Goal: Task Accomplishment & Management: Use online tool/utility

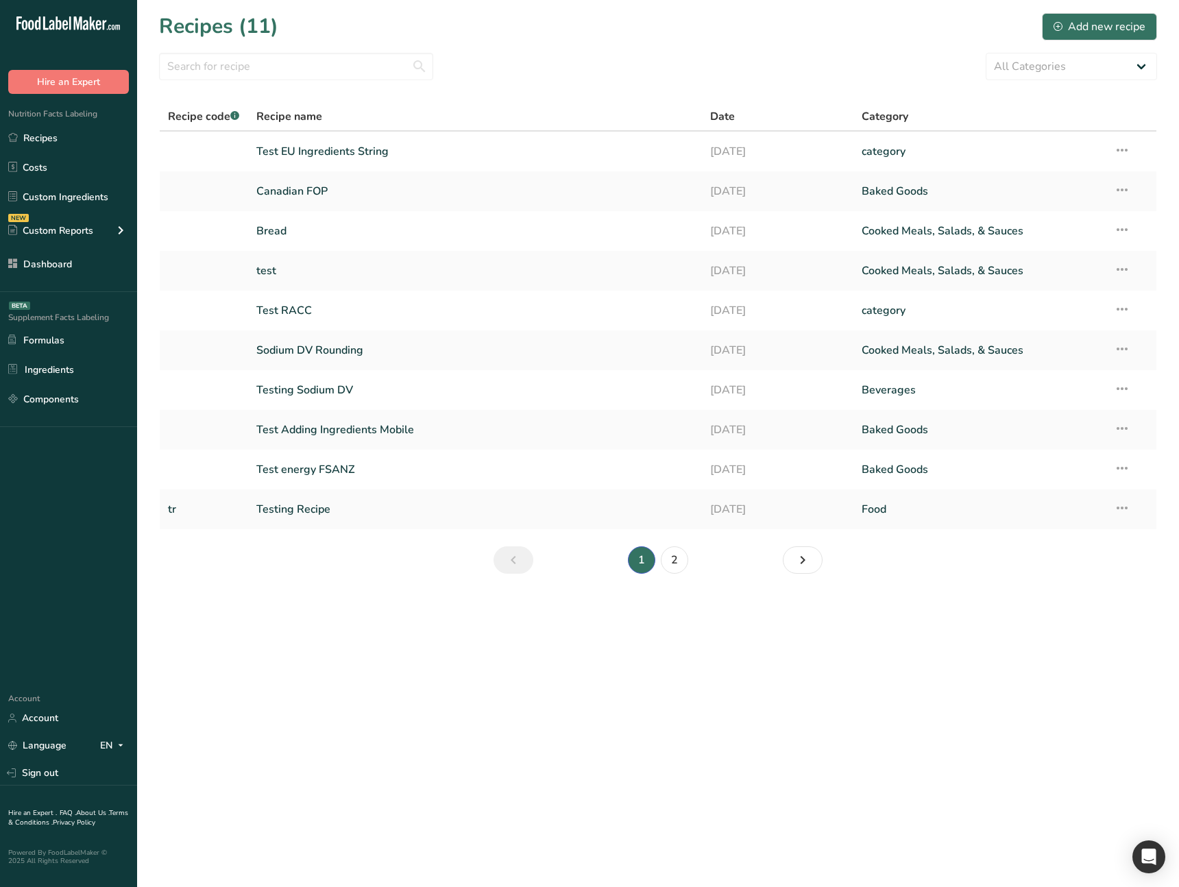
click at [313, 569] on section "Recipes (11) Add new recipe All Categories Baked Goods Beverages category Cooke…" at bounding box center [658, 298] width 1042 height 596
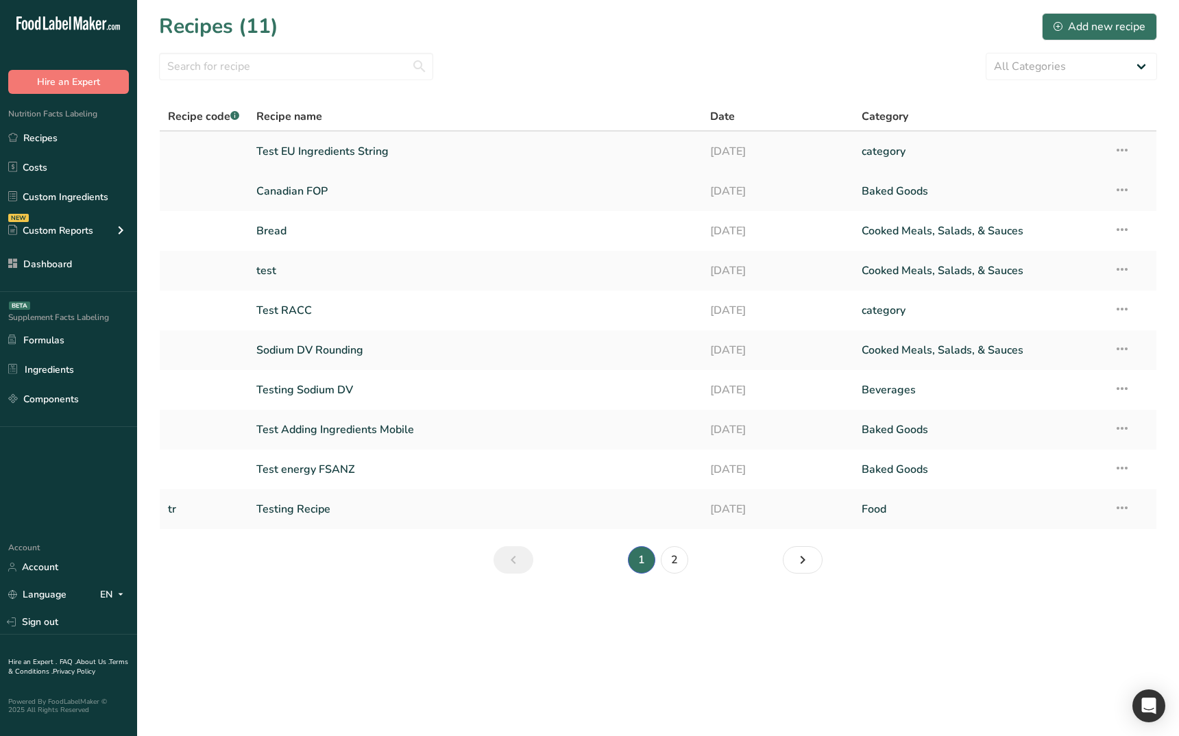
click at [369, 158] on link "Test EU Ingredients String" at bounding box center [475, 151] width 438 height 29
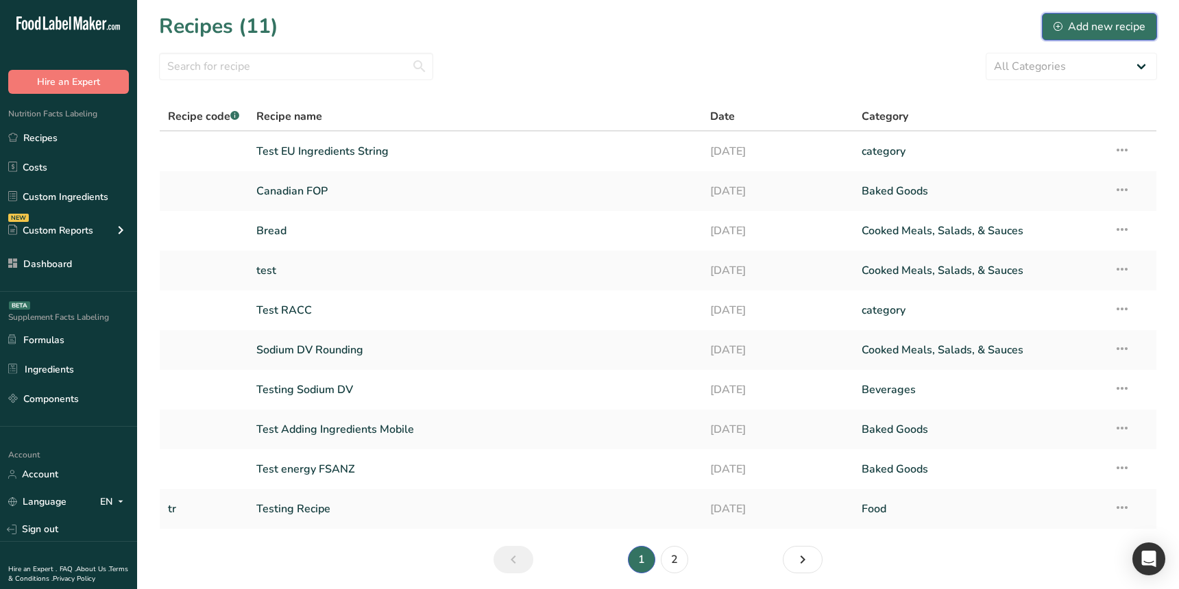
click at [1091, 30] on div "Add new recipe" at bounding box center [1099, 27] width 92 height 16
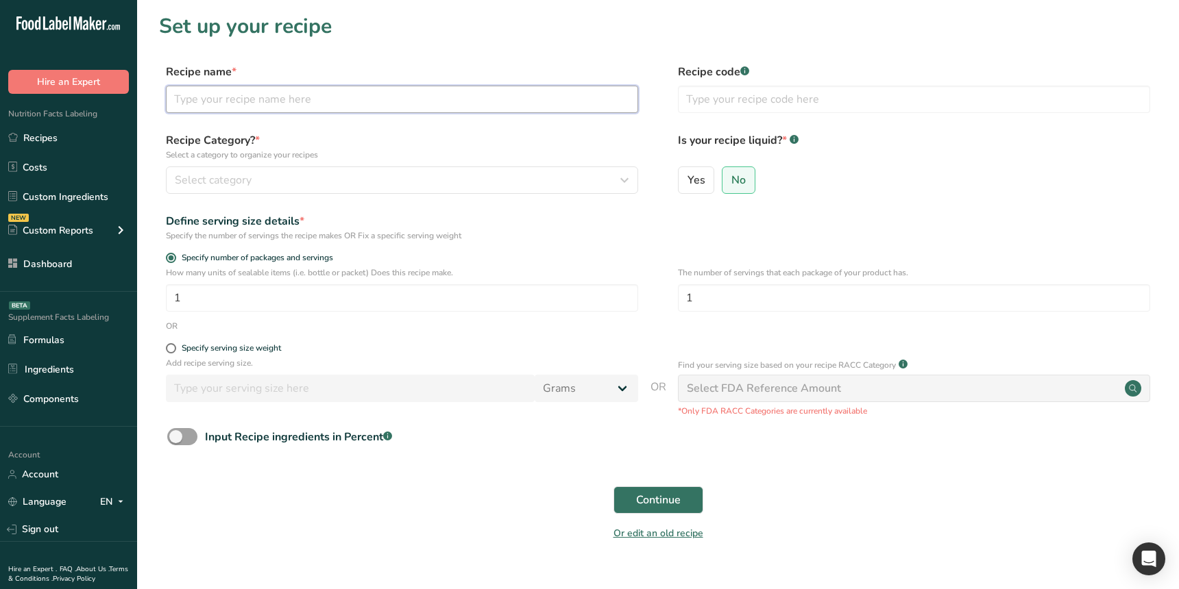
click at [353, 112] on input "text" at bounding box center [402, 99] width 472 height 27
type input "Test Australian Available Carb"
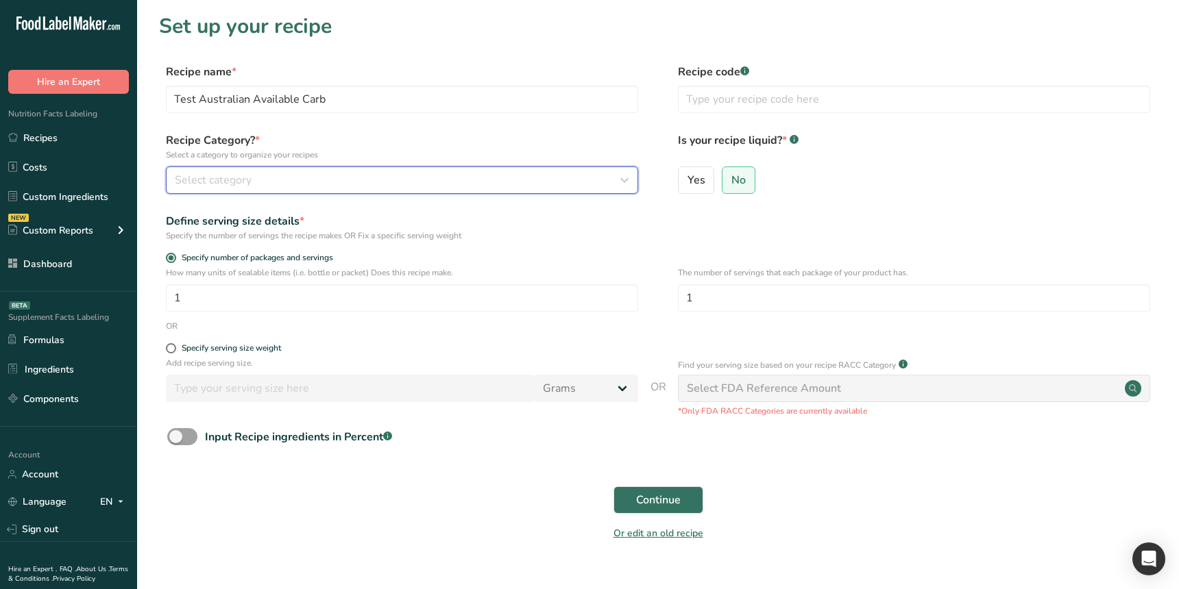
click at [378, 184] on div "Select category" at bounding box center [398, 180] width 446 height 16
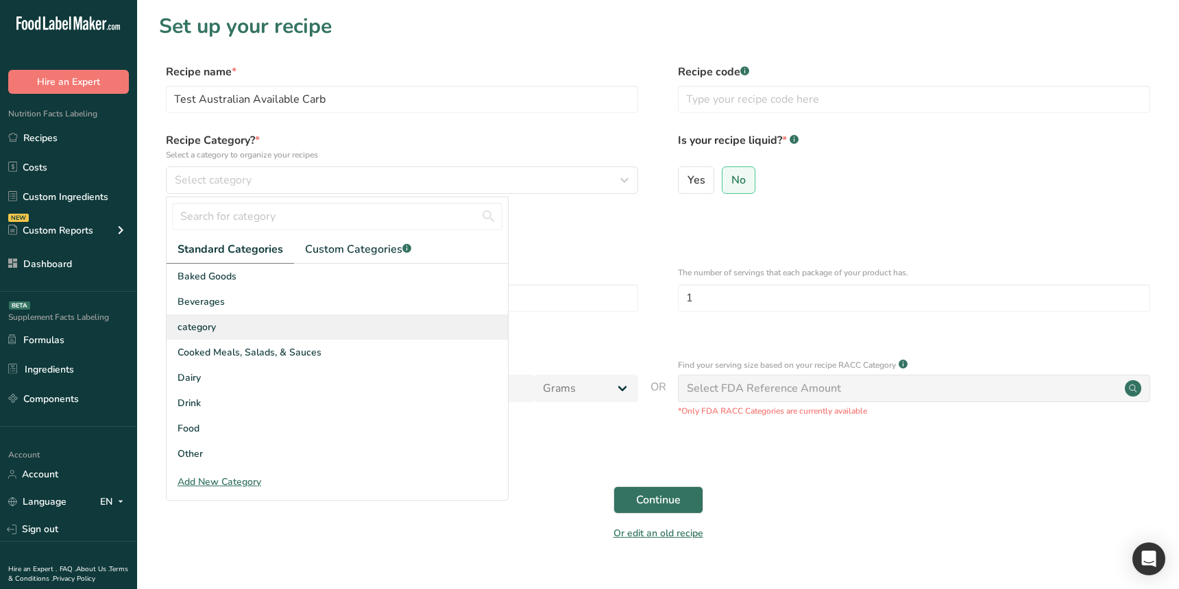
click at [236, 330] on div "category" at bounding box center [337, 327] width 341 height 25
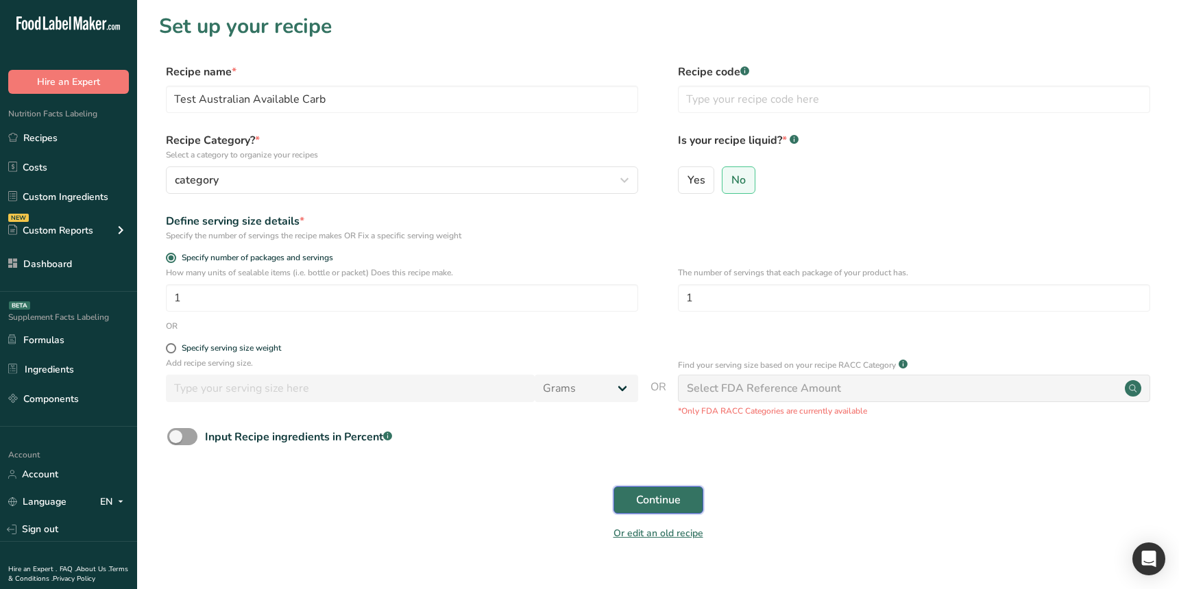
click at [652, 504] on span "Continue" at bounding box center [658, 500] width 45 height 16
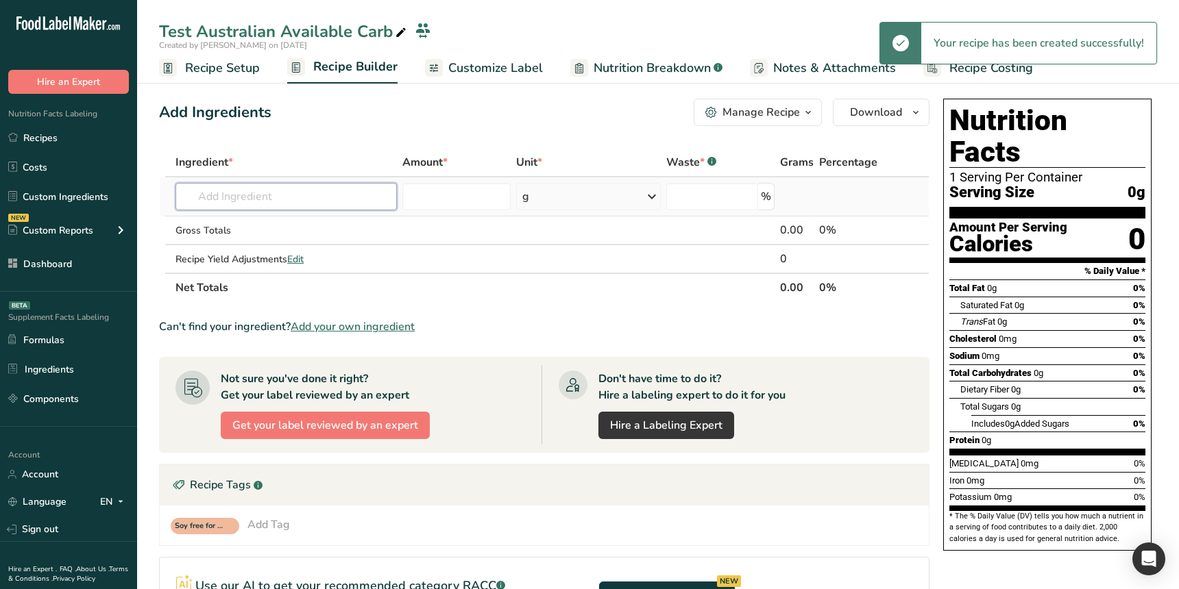
click at [326, 197] on input "text" at bounding box center [285, 196] width 221 height 27
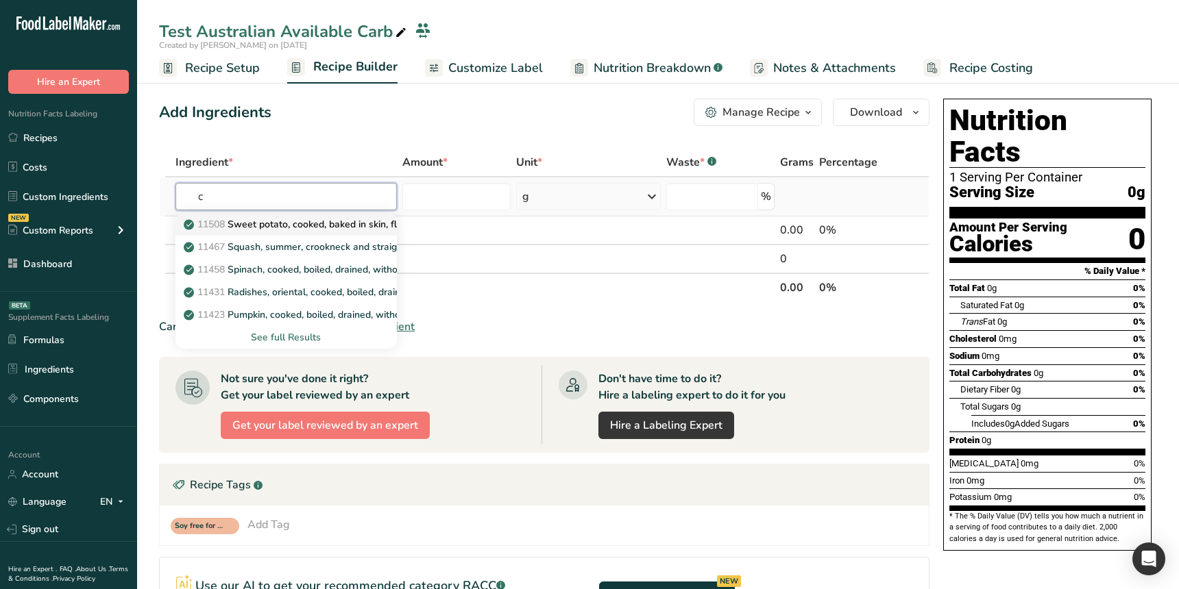
type input "c"
click at [310, 216] on link "11508 Sweet potato, cooked, baked in skin, flesh, without salt" at bounding box center [285, 224] width 221 height 23
type input "Sweet potato, cooked, baked in skin, flesh, without salt"
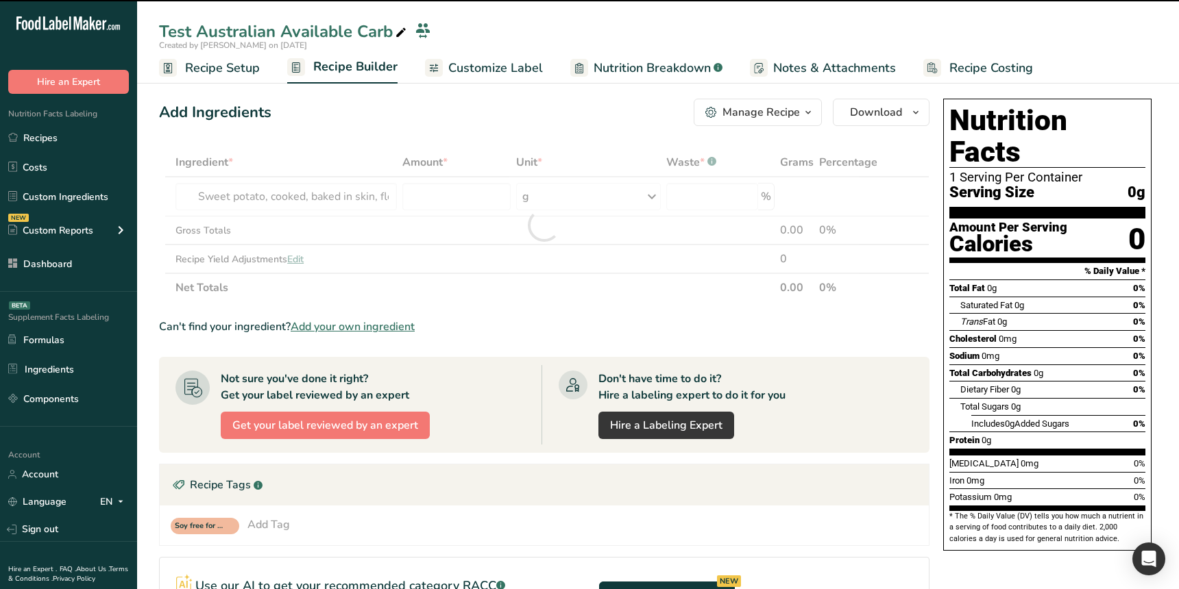
type input "0"
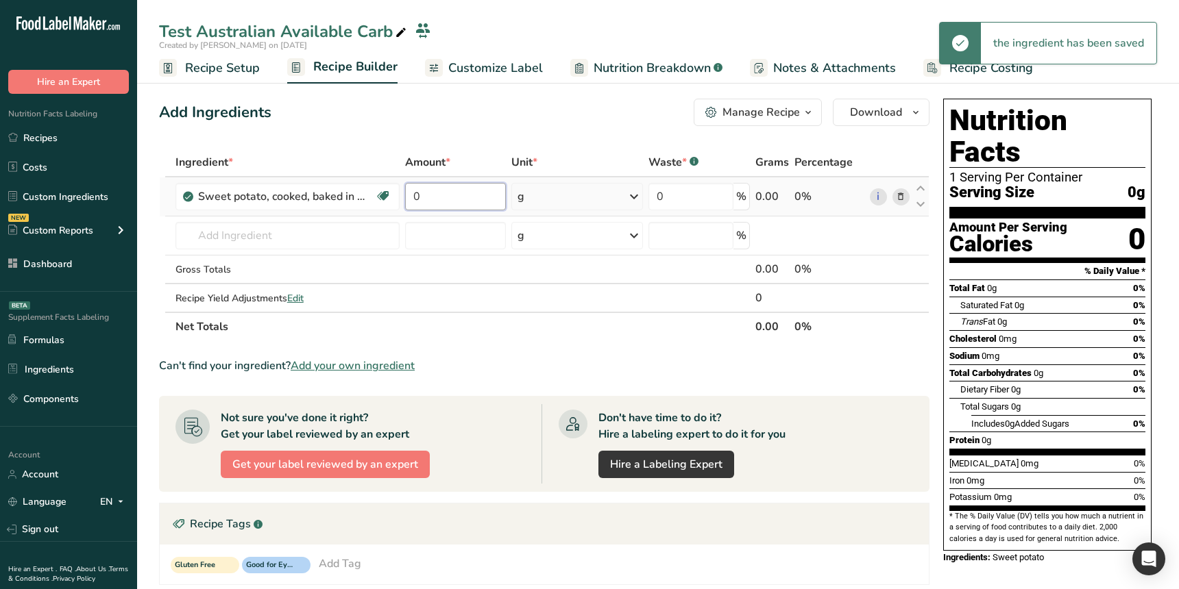
drag, startPoint x: 447, startPoint y: 197, endPoint x: 426, endPoint y: 195, distance: 21.3
click at [426, 195] on input "0" at bounding box center [455, 196] width 101 height 27
click at [412, 195] on input "0" at bounding box center [455, 196] width 101 height 27
type input "100"
click at [335, 142] on div "Add Ingredients Manage Recipe Delete Recipe Duplicate Recipe Scale Recipe Save …" at bounding box center [548, 474] width 778 height 763
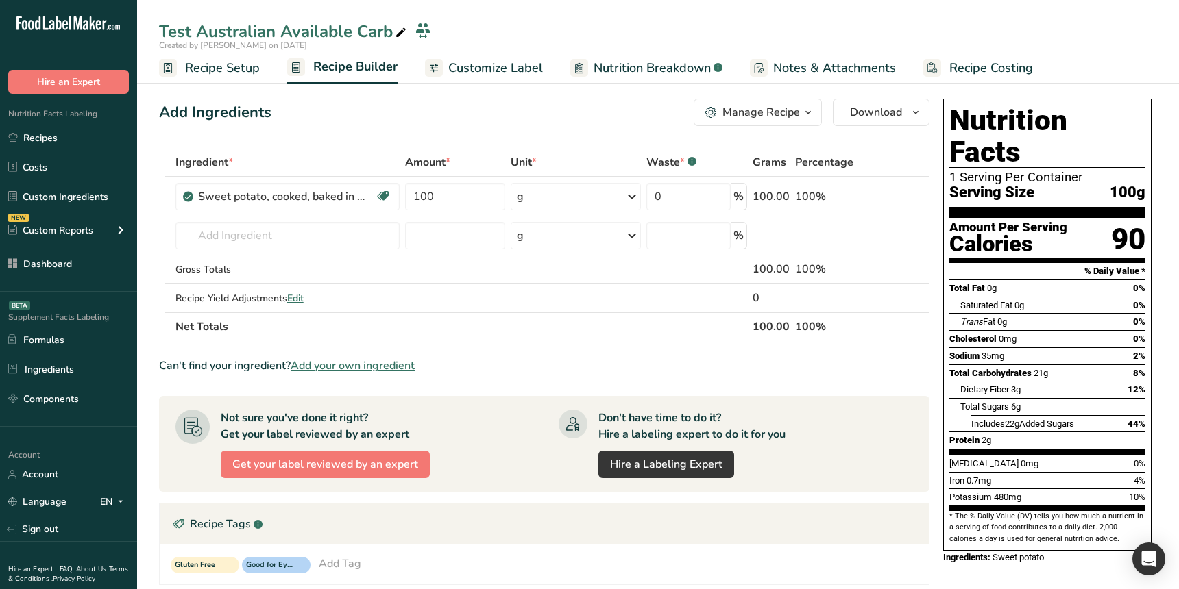
click at [500, 79] on link "Customize Label" at bounding box center [484, 68] width 118 height 31
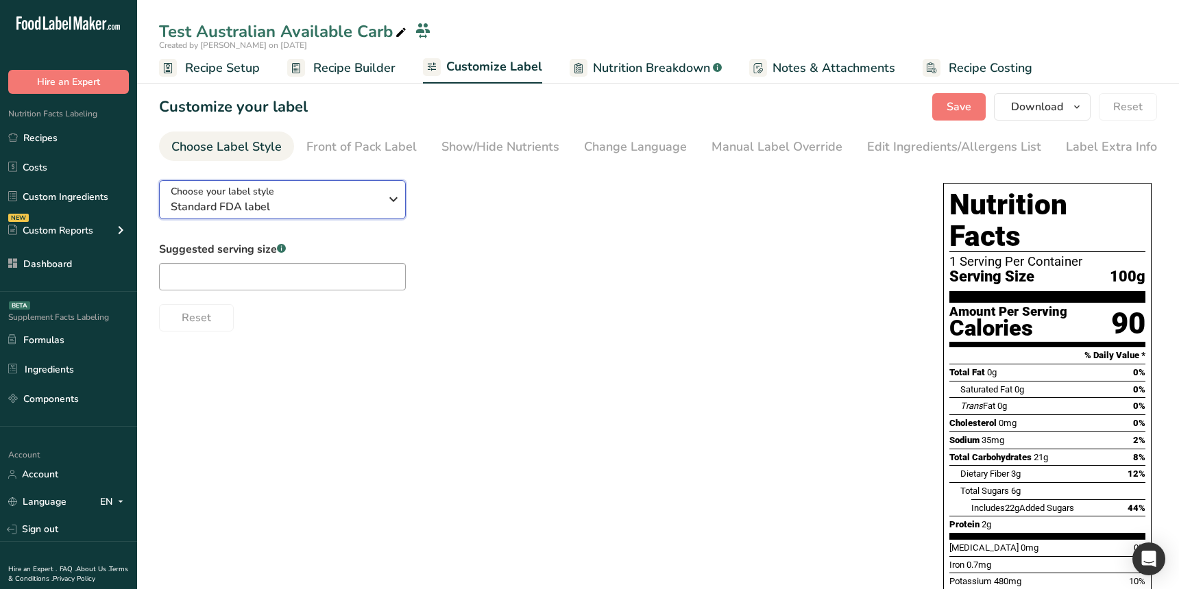
click at [290, 200] on span "Standard FDA label" at bounding box center [275, 207] width 209 height 16
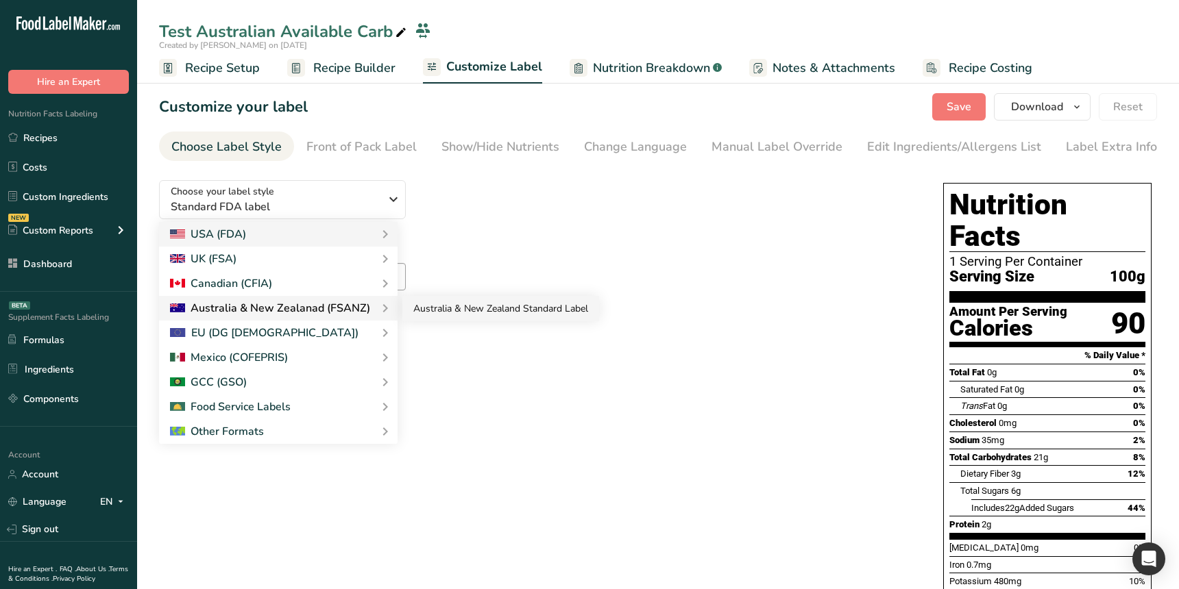
click at [440, 301] on link "Australia & New Zealand Standard Label" at bounding box center [500, 308] width 197 height 25
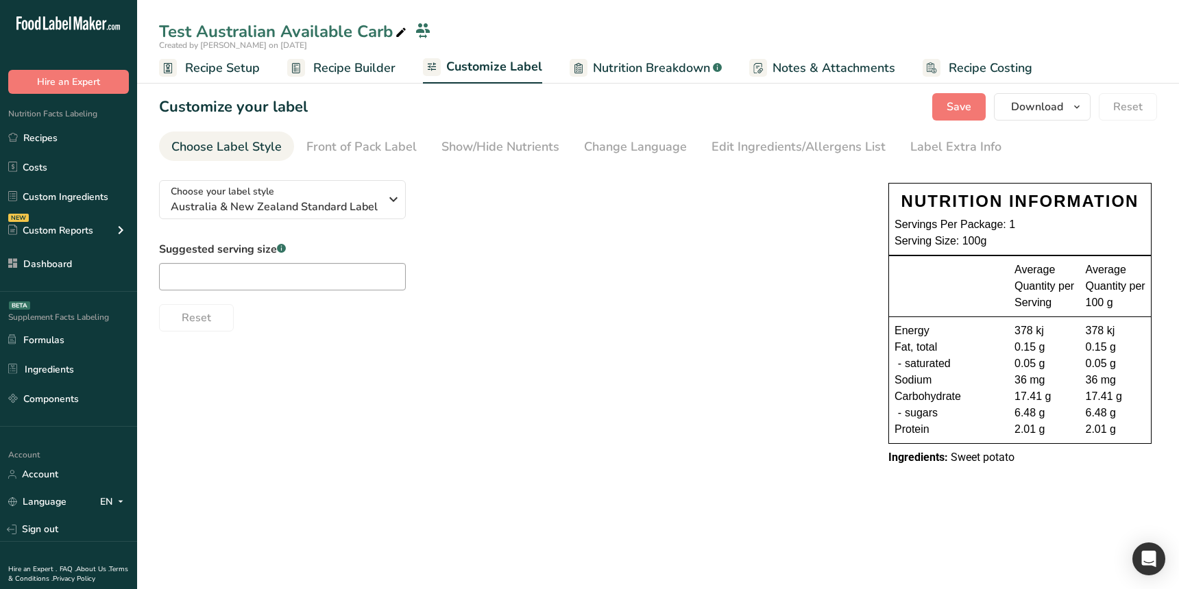
click at [413, 478] on div "Choose your label style [GEOGRAPHIC_DATA] & New Zealand Standard Label USA (FDA…" at bounding box center [658, 324] width 998 height 310
drag, startPoint x: 400, startPoint y: 475, endPoint x: 1027, endPoint y: 156, distance: 702.7
click at [402, 475] on div "Choose your label style [GEOGRAPHIC_DATA] & New Zealand Standard Label USA (FDA…" at bounding box center [658, 324] width 998 height 310
click at [970, 104] on span "Save" at bounding box center [958, 107] width 25 height 16
drag, startPoint x: 530, startPoint y: 470, endPoint x: 463, endPoint y: 470, distance: 67.2
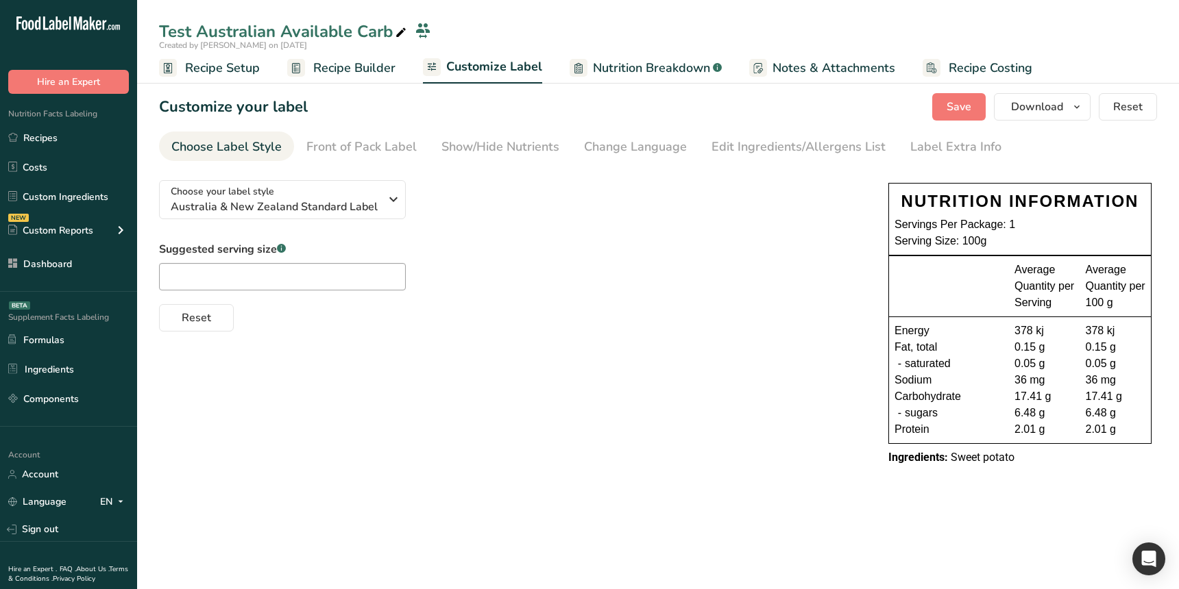
click at [529, 470] on div "Choose your label style [GEOGRAPHIC_DATA] & New Zealand Standard Label USA (FDA…" at bounding box center [658, 324] width 998 height 310
click at [713, 438] on div "Choose your label style [GEOGRAPHIC_DATA] & New Zealand Standard Label USA (FDA…" at bounding box center [658, 324] width 998 height 310
click at [397, 432] on div "Choose your label style [GEOGRAPHIC_DATA] & New Zealand Standard Label USA (FDA…" at bounding box center [658, 324] width 998 height 310
drag, startPoint x: 434, startPoint y: 197, endPoint x: 307, endPoint y: 206, distance: 127.7
click at [427, 198] on div "Choose your label style [GEOGRAPHIC_DATA] & New Zealand Standard Label USA (FDA…" at bounding box center [510, 250] width 702 height 162
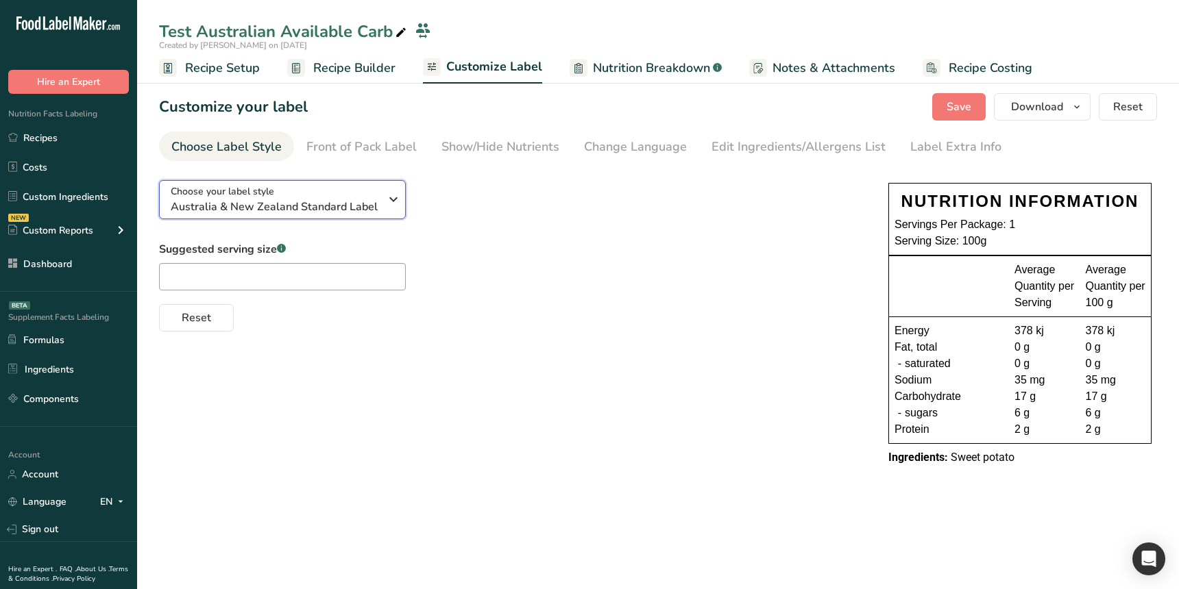
drag, startPoint x: 307, startPoint y: 206, endPoint x: 307, endPoint y: 217, distance: 11.6
click at [307, 206] on span "Australia & New Zealand Standard Label" at bounding box center [275, 207] width 209 height 16
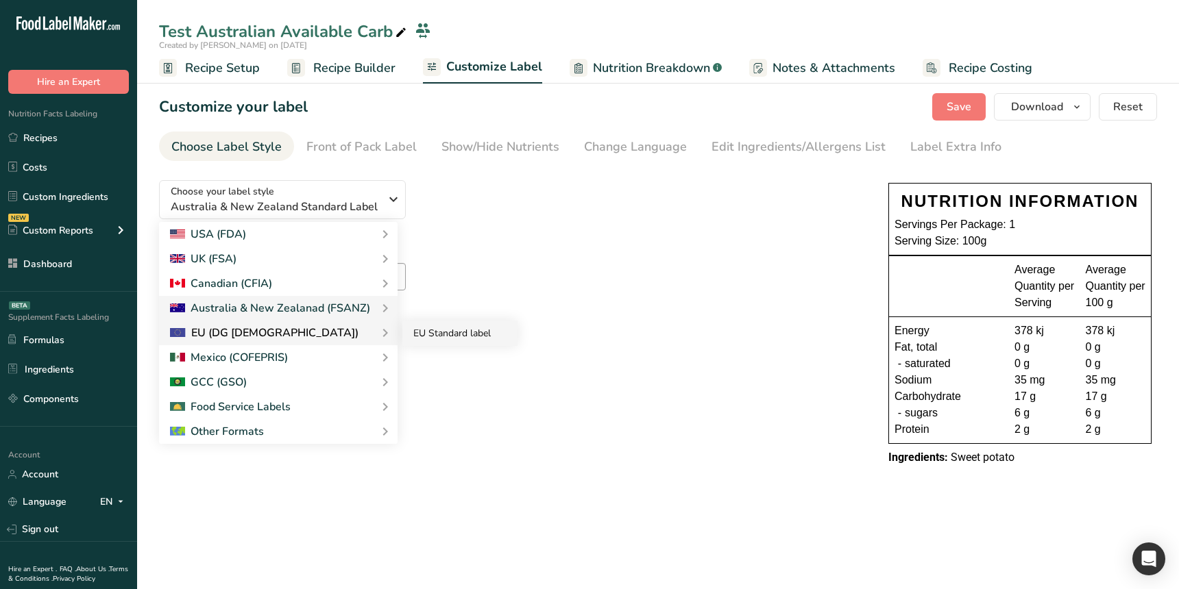
drag, startPoint x: 434, startPoint y: 334, endPoint x: 441, endPoint y: 336, distance: 7.8
click at [434, 334] on link "EU Standard label" at bounding box center [459, 333] width 115 height 25
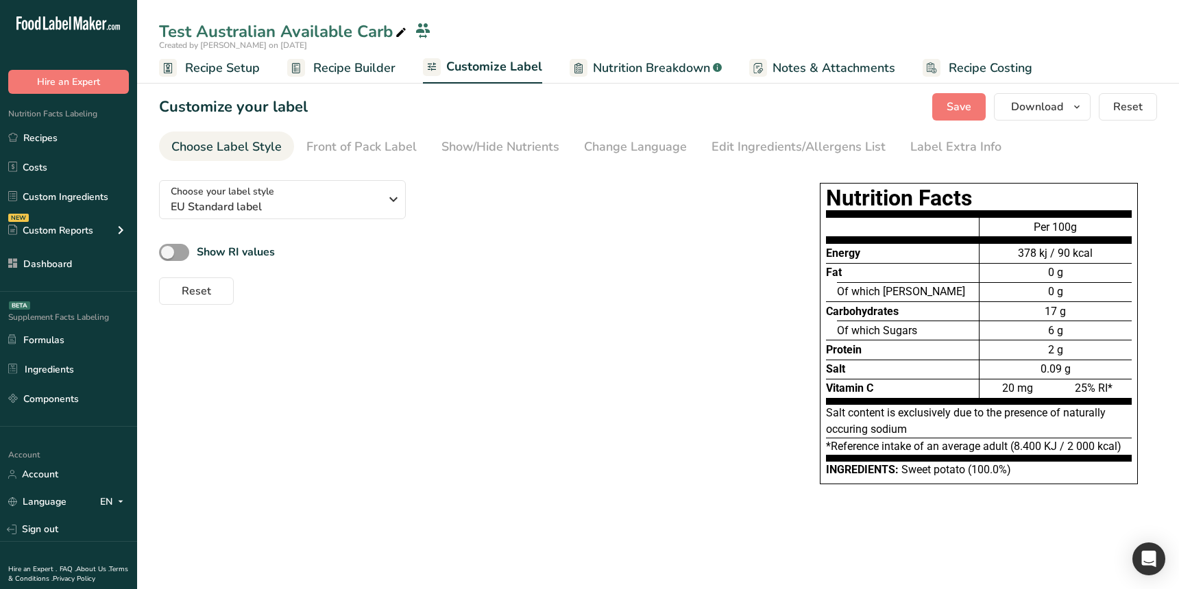
click at [501, 365] on div "Choose your label style EU Standard label USA (FDA) Standard FDA label Tabular …" at bounding box center [658, 340] width 998 height 343
click at [835, 310] on span "Carbohydrates" at bounding box center [862, 311] width 73 height 13
click at [539, 147] on div "Show/Hide Nutrients" at bounding box center [500, 147] width 118 height 19
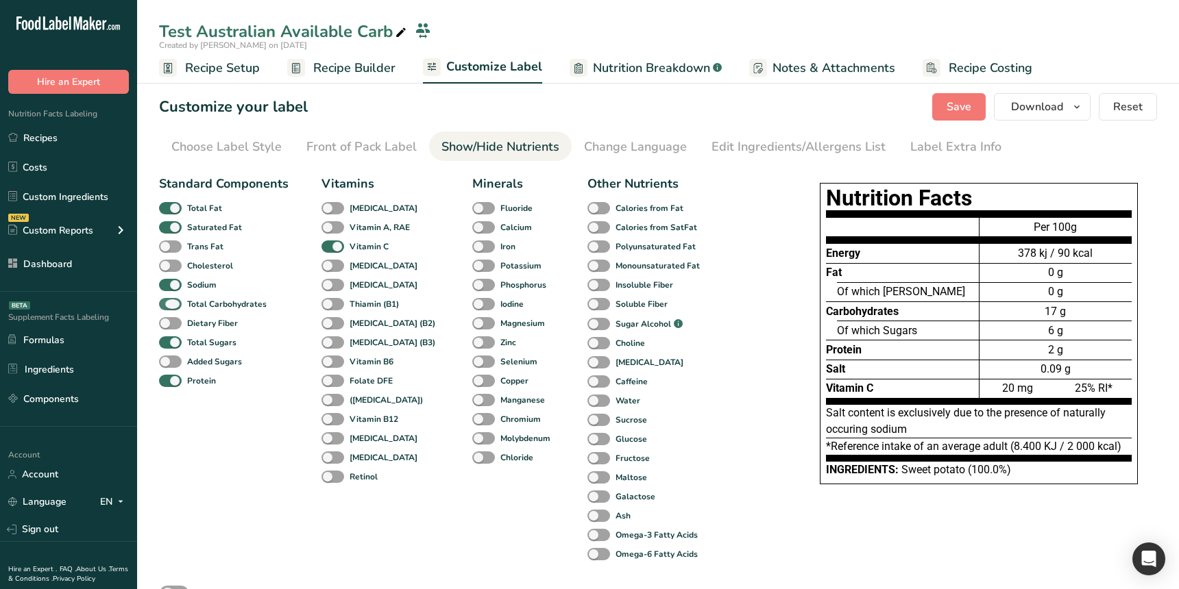
click at [179, 307] on span at bounding box center [170, 304] width 23 height 13
click at [168, 307] on input "Total Carbohydrates" at bounding box center [163, 303] width 9 height 9
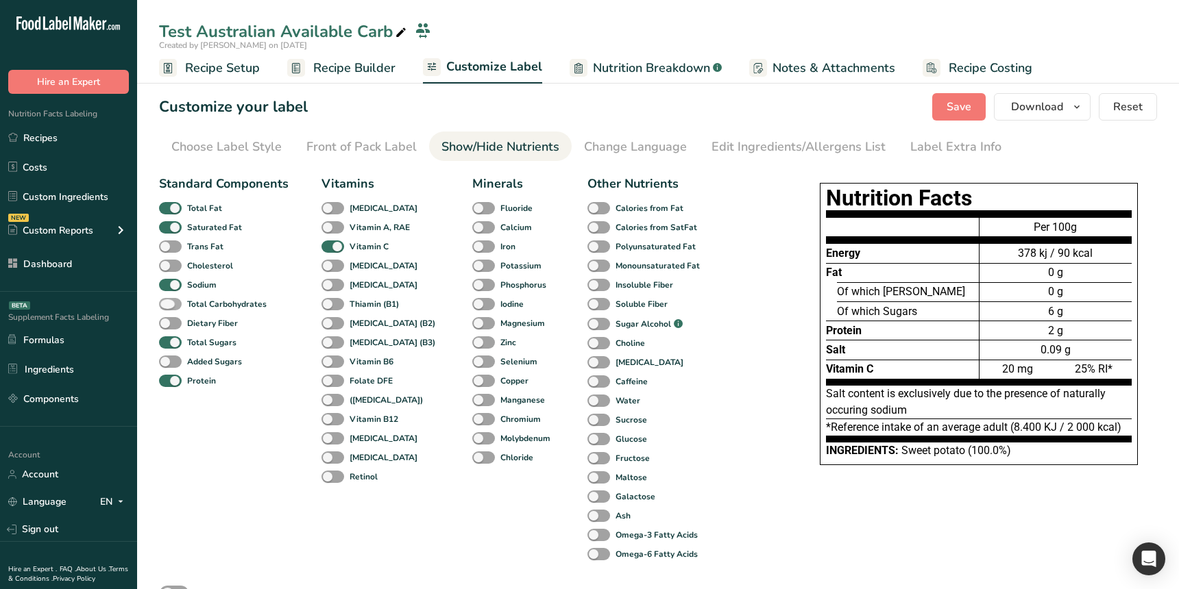
click at [179, 307] on span at bounding box center [170, 304] width 23 height 13
click at [168, 307] on input "Total Carbohydrates" at bounding box center [163, 303] width 9 height 9
checkbox input "true"
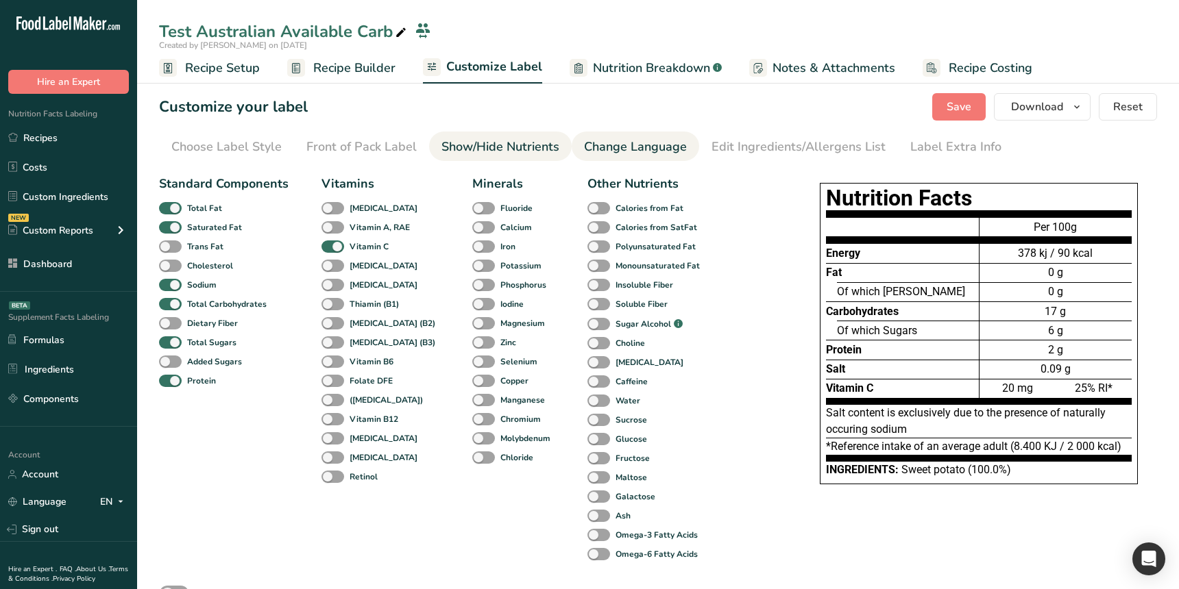
click at [611, 135] on link "Change Language" at bounding box center [635, 147] width 103 height 31
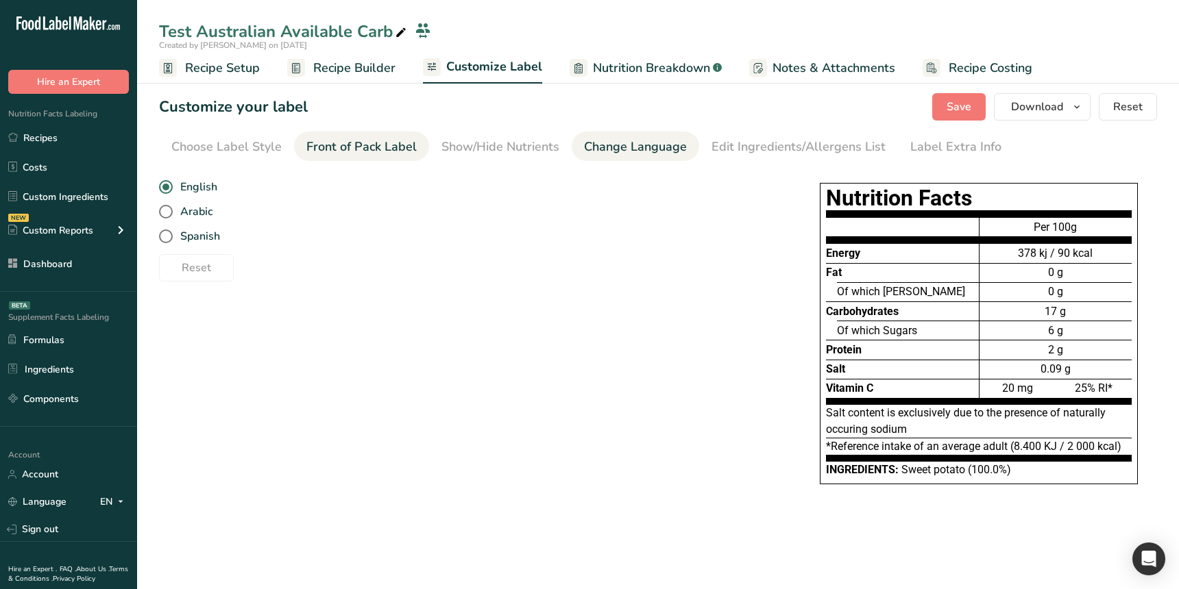
click at [391, 159] on link "Front of Pack Label" at bounding box center [361, 147] width 110 height 31
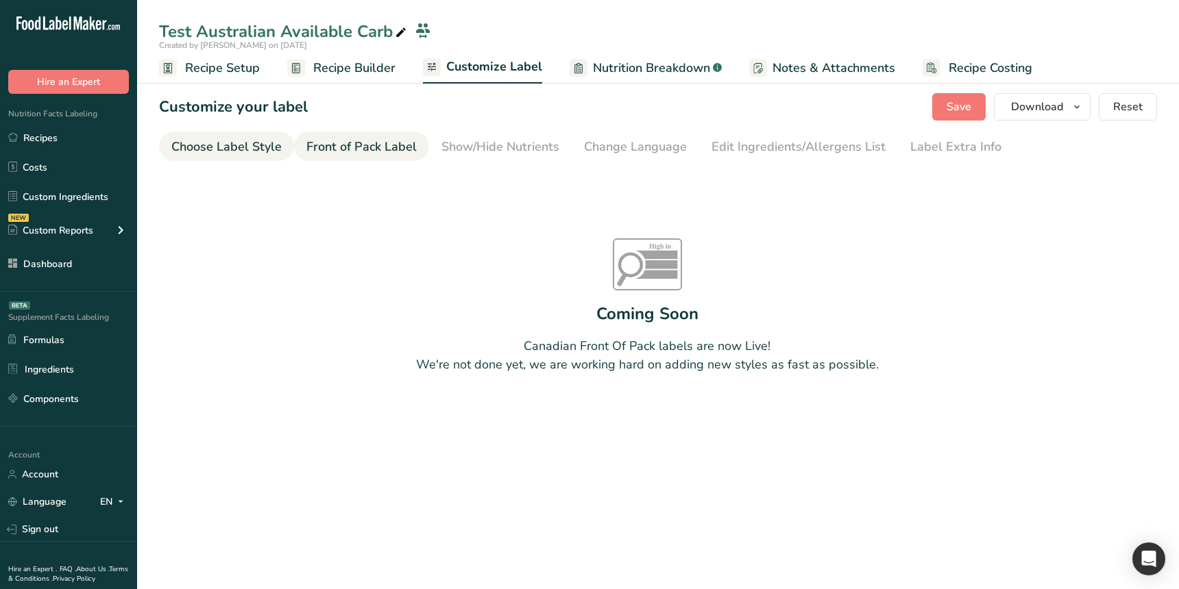
click at [246, 154] on div "Choose Label Style" at bounding box center [226, 147] width 110 height 19
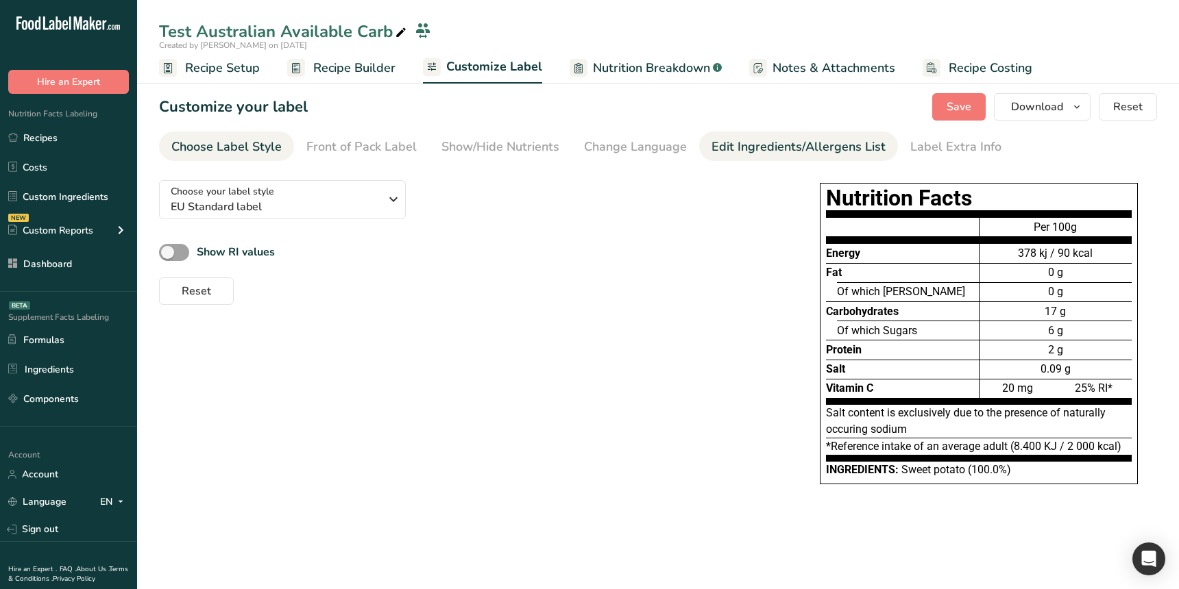
click at [751, 151] on div "Edit Ingredients/Allergens List" at bounding box center [798, 147] width 174 height 19
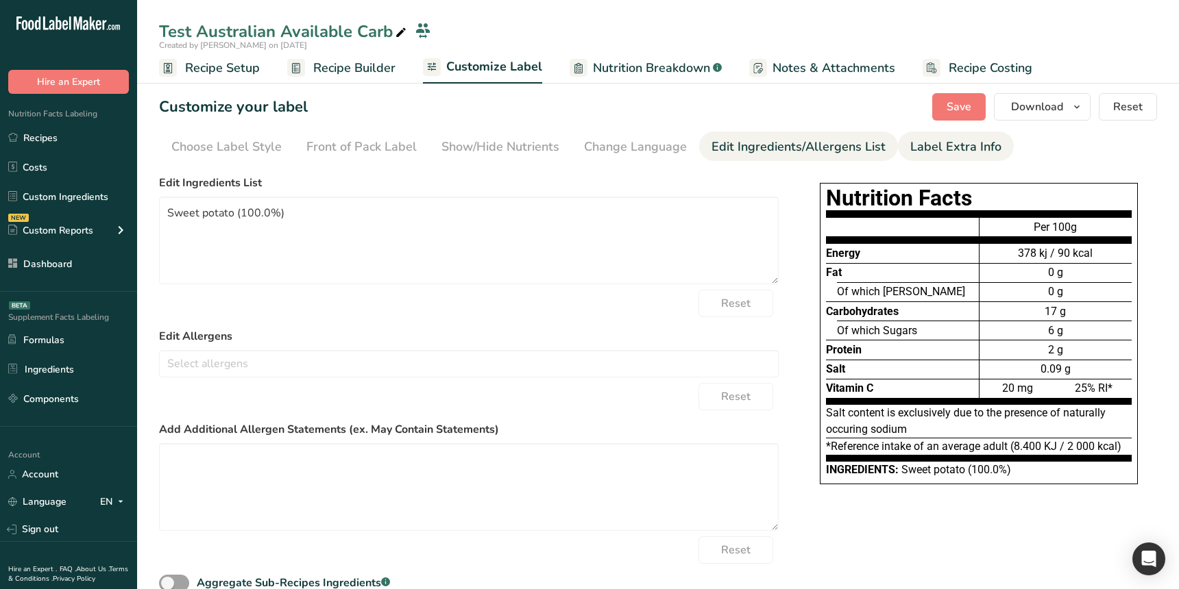
drag, startPoint x: 919, startPoint y: 147, endPoint x: 911, endPoint y: 147, distance: 7.5
click at [919, 147] on div "Label Extra Info" at bounding box center [955, 147] width 91 height 19
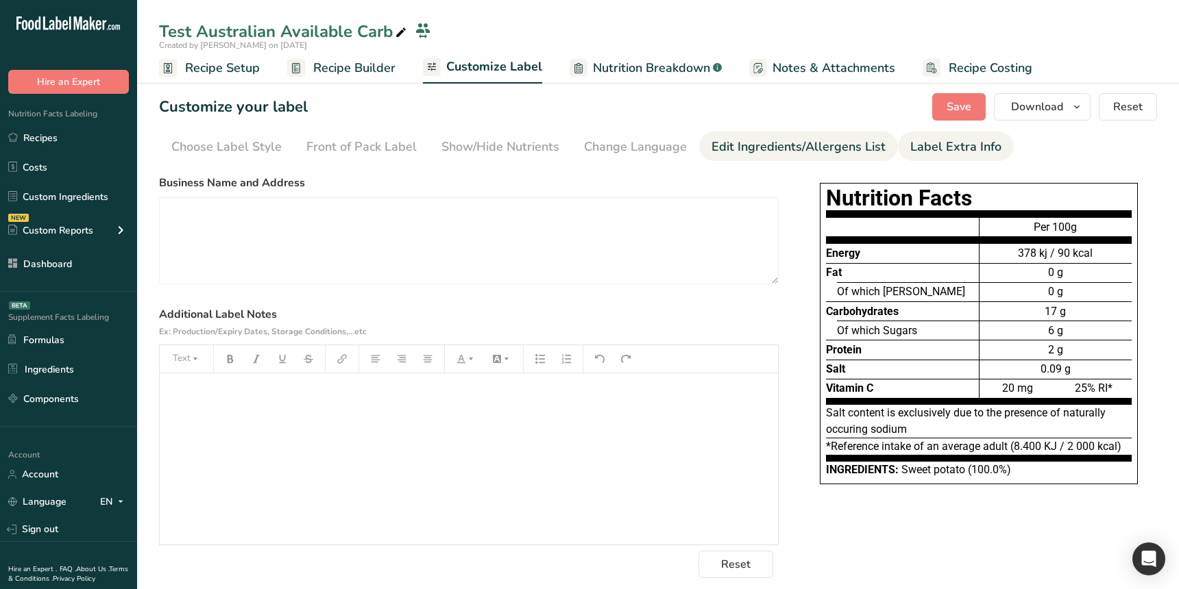
click at [846, 147] on div "Edit Ingredients/Allergens List" at bounding box center [798, 147] width 174 height 19
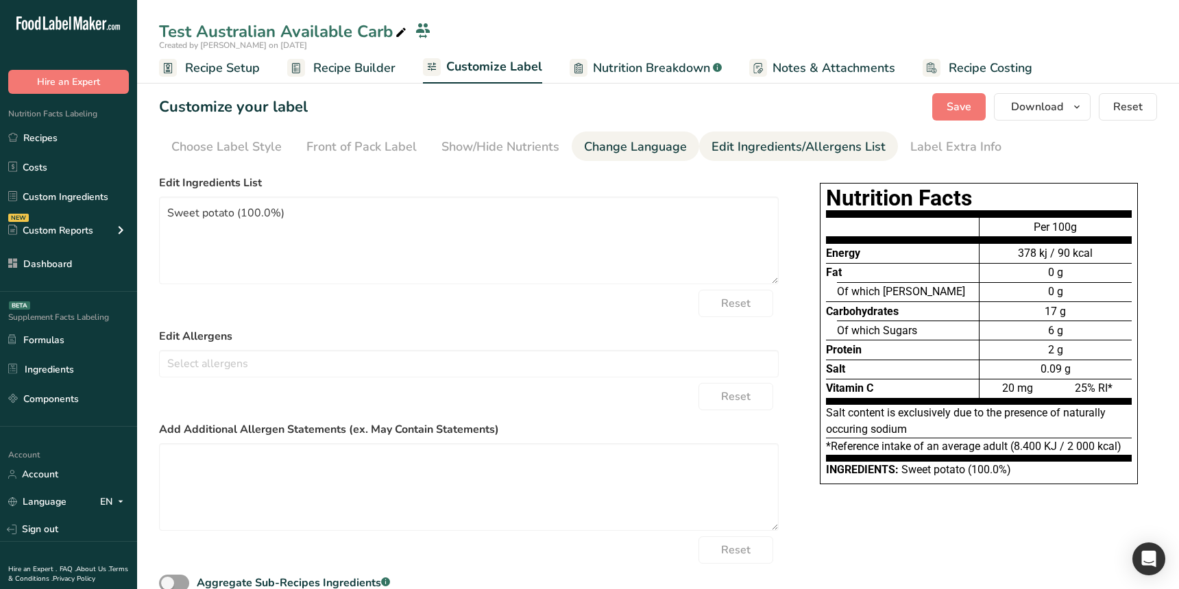
click at [632, 145] on div "Change Language" at bounding box center [635, 147] width 103 height 19
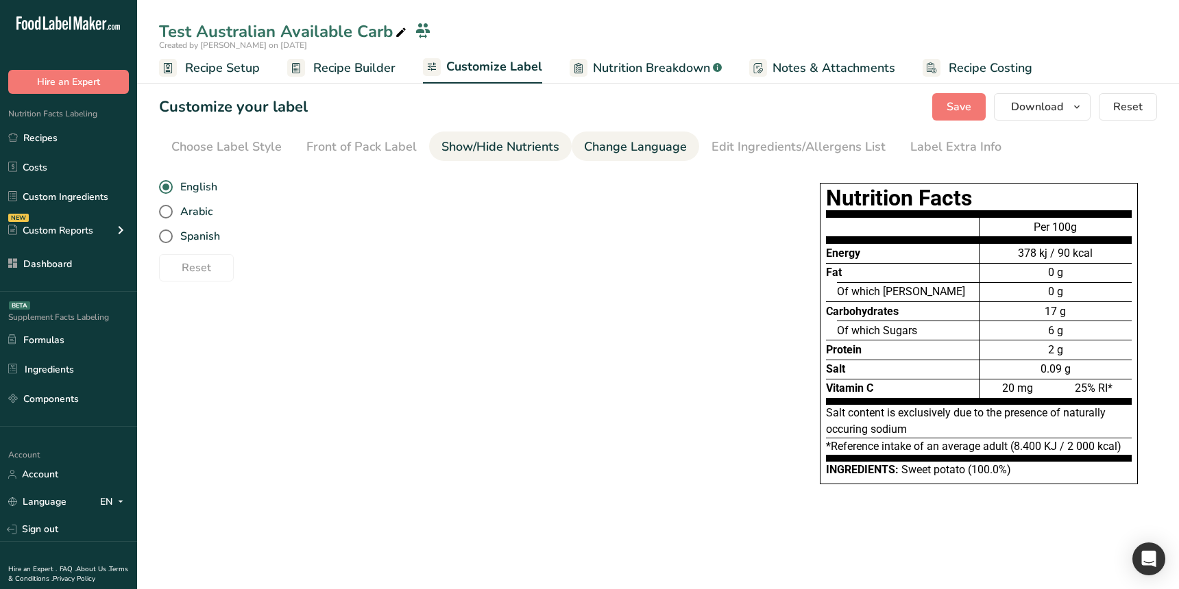
click at [528, 151] on div "Show/Hide Nutrients" at bounding box center [500, 147] width 118 height 19
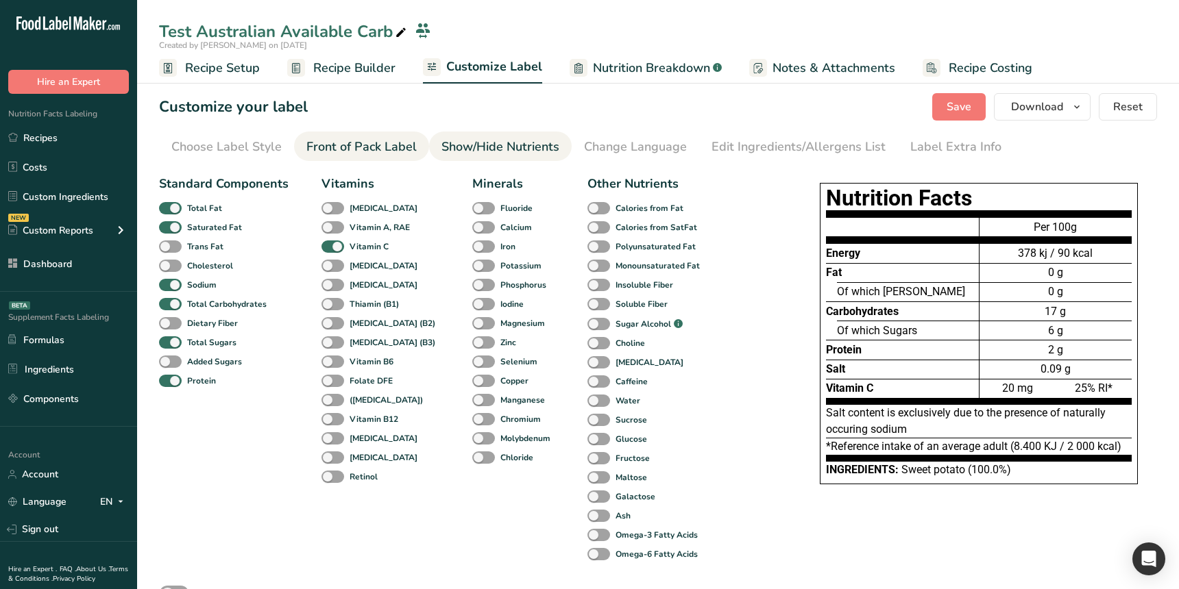
click at [394, 140] on div "Front of Pack Label" at bounding box center [361, 147] width 110 height 19
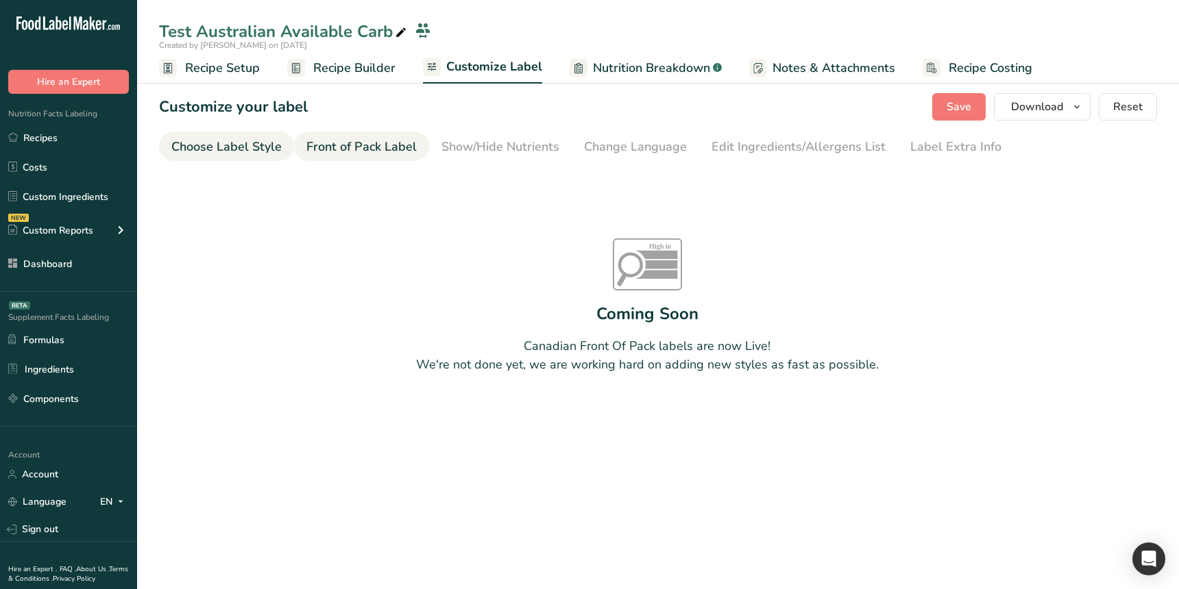
click at [275, 140] on div "Choose Label Style" at bounding box center [226, 147] width 110 height 19
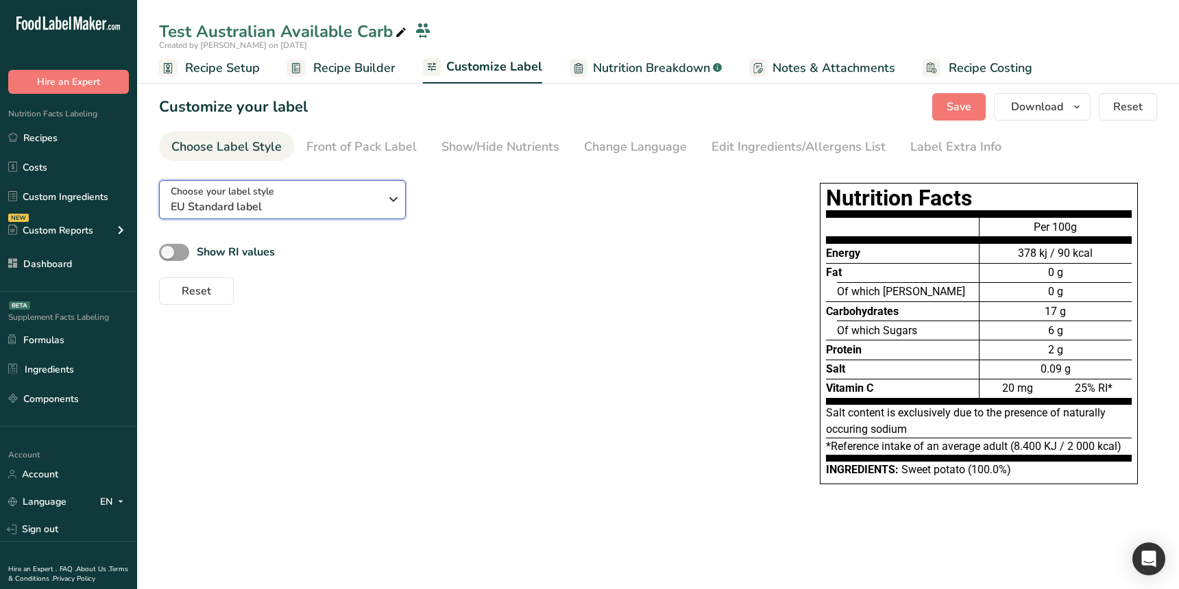
click at [334, 199] on span "EU Standard label" at bounding box center [275, 207] width 209 height 16
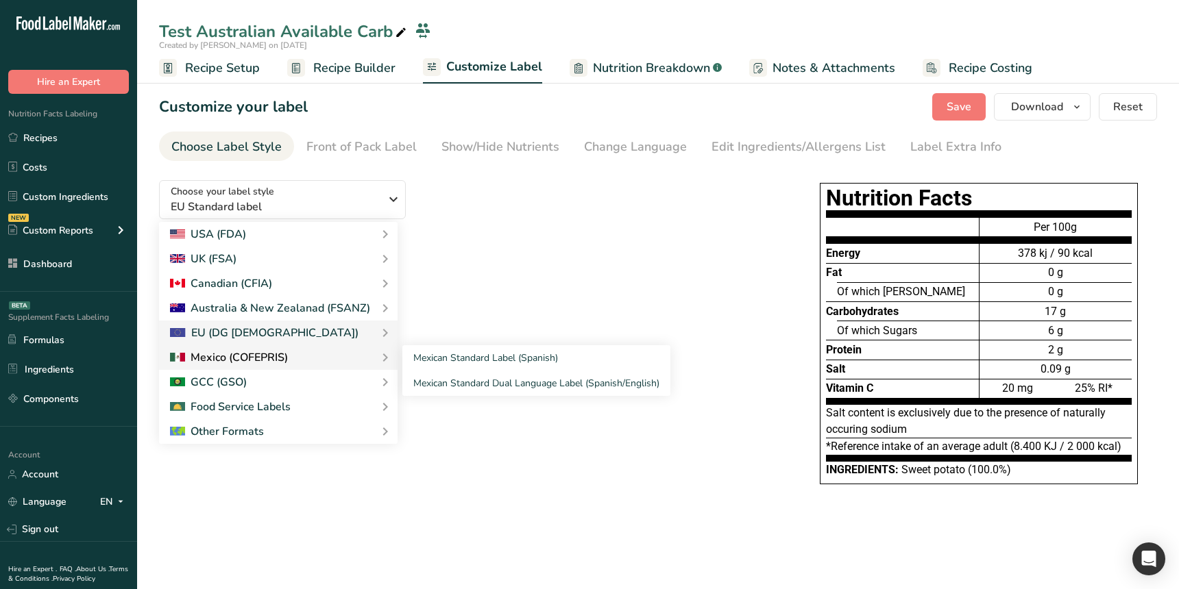
drag, startPoint x: 314, startPoint y: 343, endPoint x: 311, endPoint y: 352, distance: 9.3
click at [311, 352] on div "USA (FDA) Standard FDA label Tabular FDA label Linear FDA label Simplified FDA …" at bounding box center [278, 333] width 238 height 222
click at [424, 360] on link "Mexican Standard Label (Spanish)" at bounding box center [536, 357] width 268 height 25
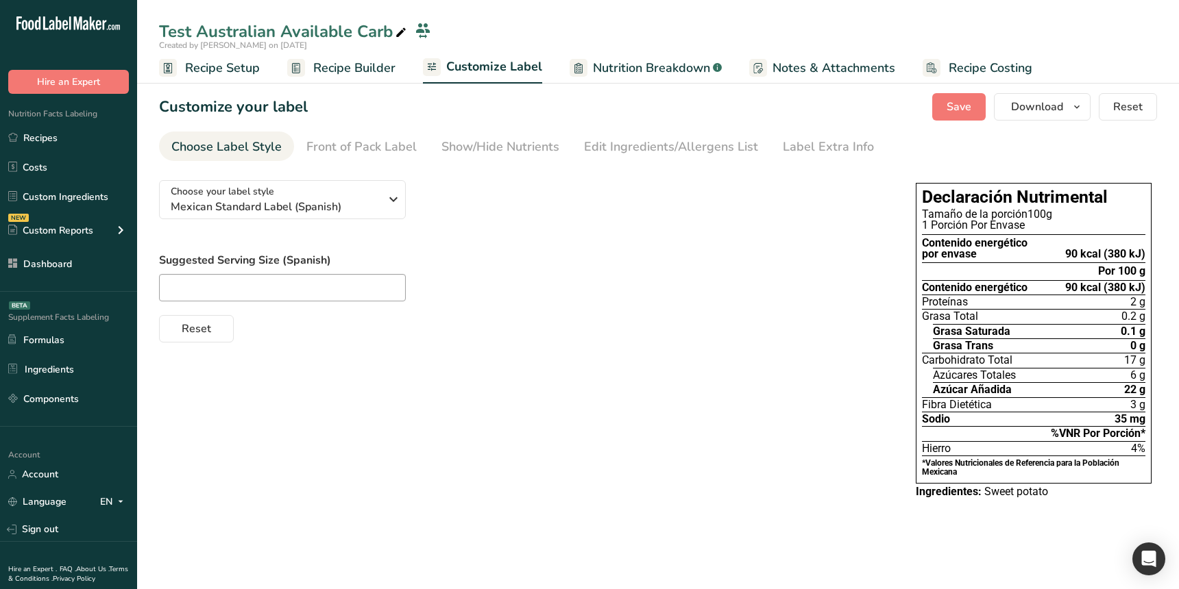
click at [477, 340] on div "Reset" at bounding box center [523, 326] width 729 height 33
click at [397, 154] on div "Front of Pack Label" at bounding box center [361, 147] width 110 height 19
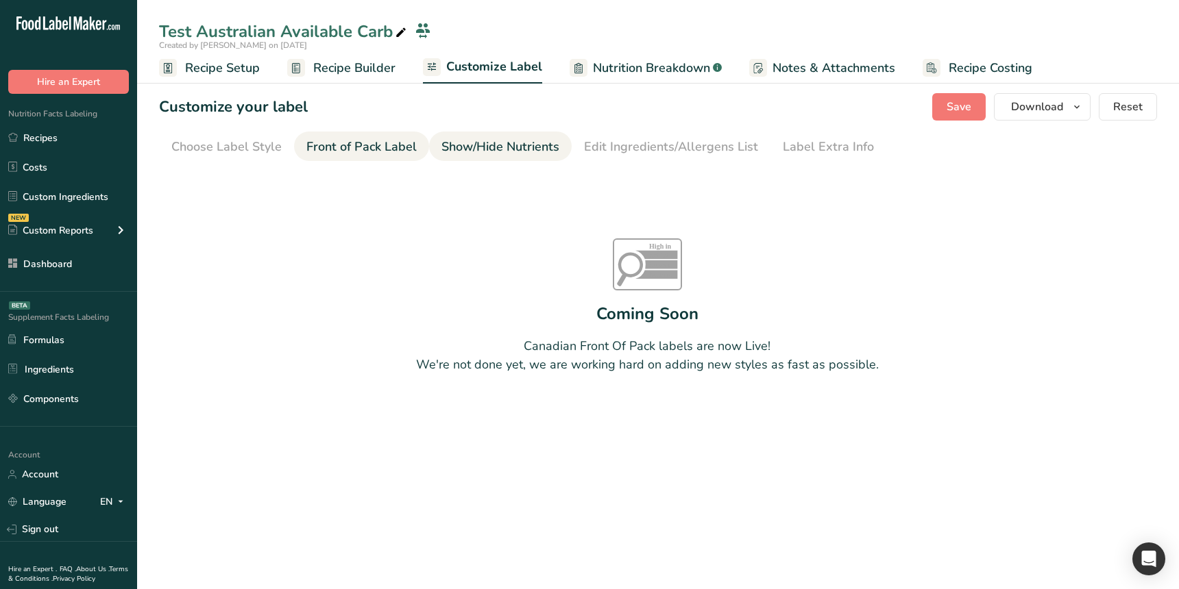
click at [472, 151] on div "Show/Hide Nutrients" at bounding box center [500, 147] width 118 height 19
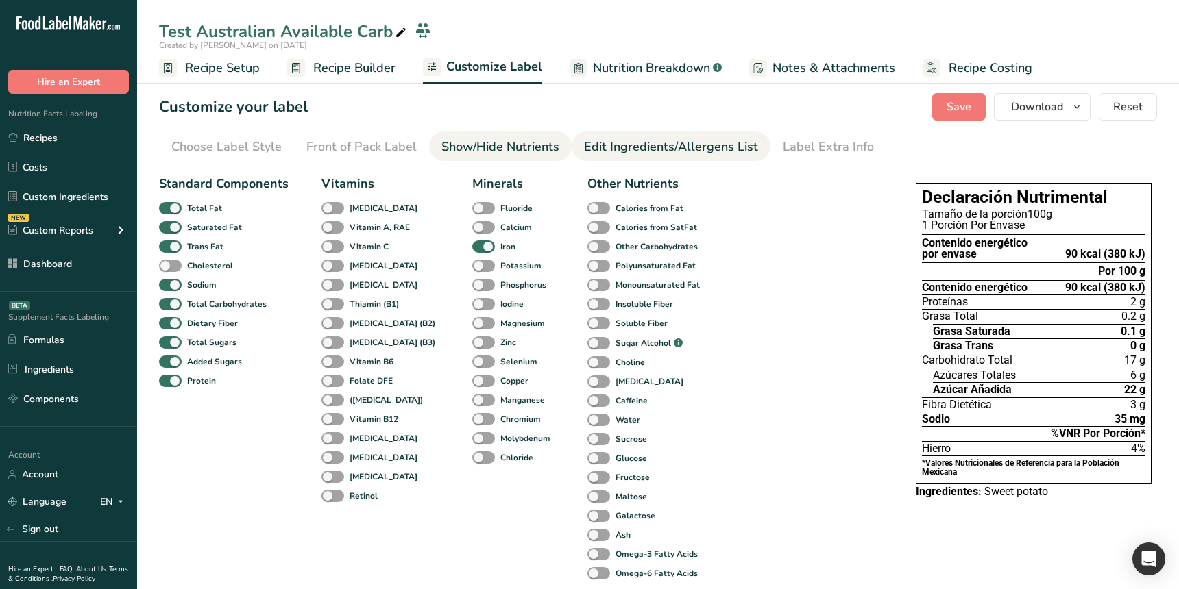
click at [628, 154] on div "Edit Ingredients/Allergens List" at bounding box center [671, 147] width 174 height 19
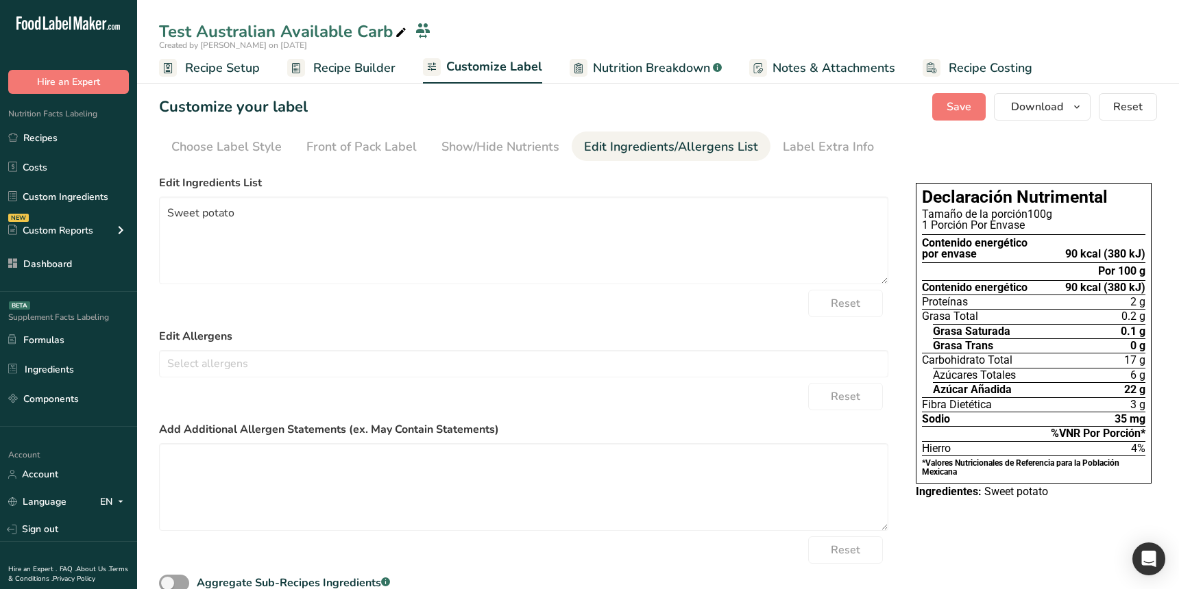
click at [754, 155] on li "Edit Ingredients/Allergens List" at bounding box center [671, 146] width 199 height 29
click at [783, 157] on link "Label Extra Info" at bounding box center [828, 147] width 91 height 31
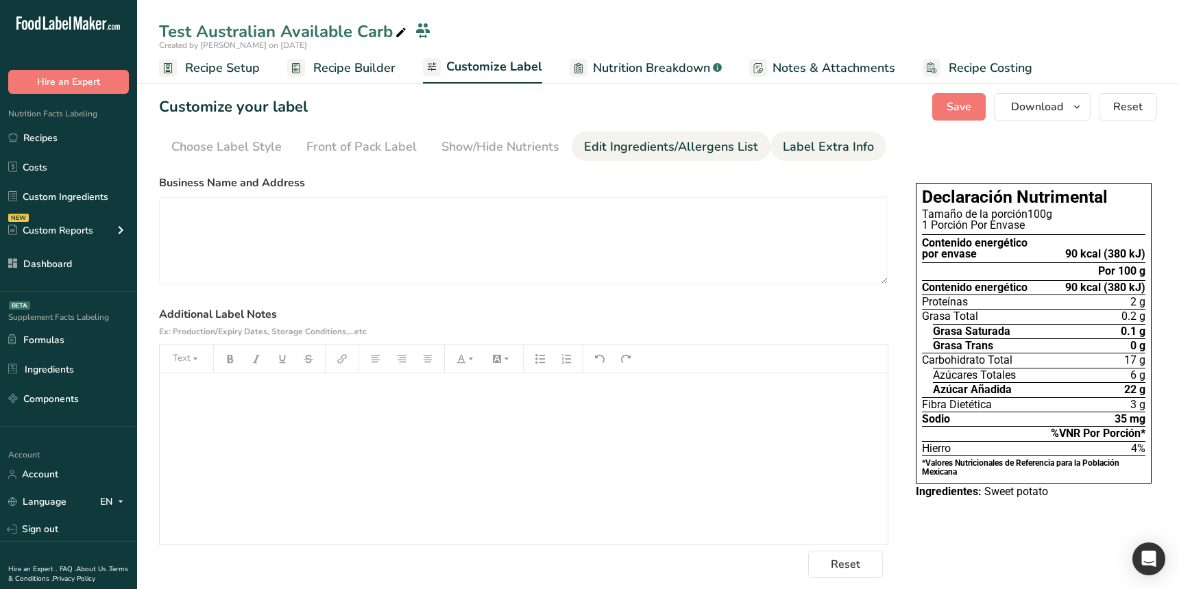
click at [689, 158] on link "Edit Ingredients/Allergens List" at bounding box center [671, 147] width 174 height 31
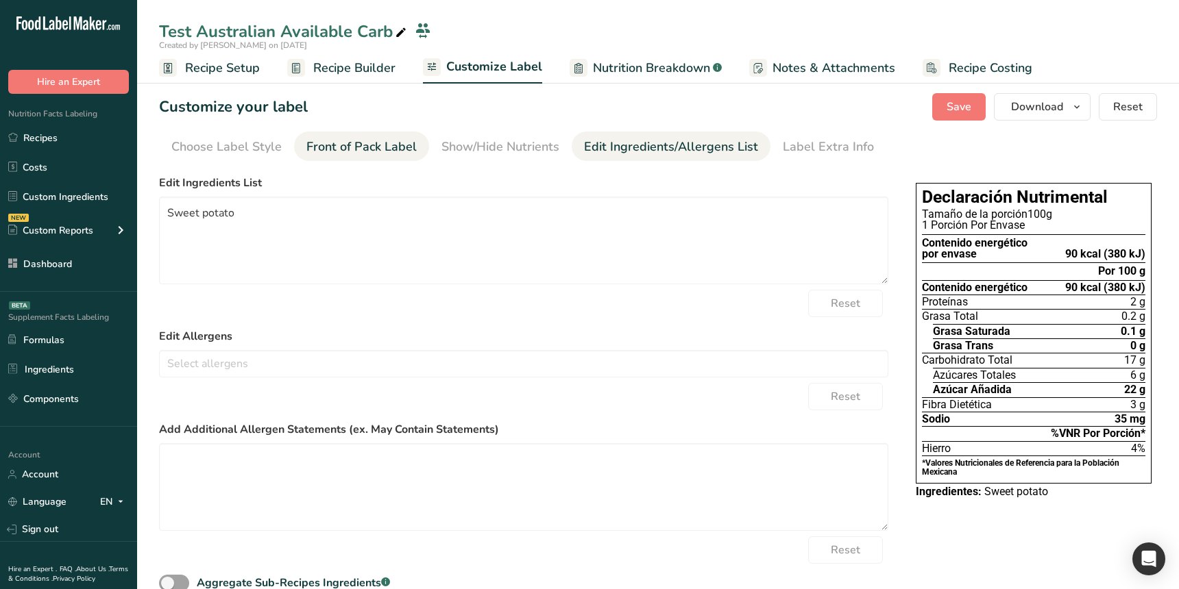
drag, startPoint x: 515, startPoint y: 154, endPoint x: 373, endPoint y: 157, distance: 141.9
click at [515, 154] on div "Show/Hide Nutrients" at bounding box center [500, 147] width 118 height 19
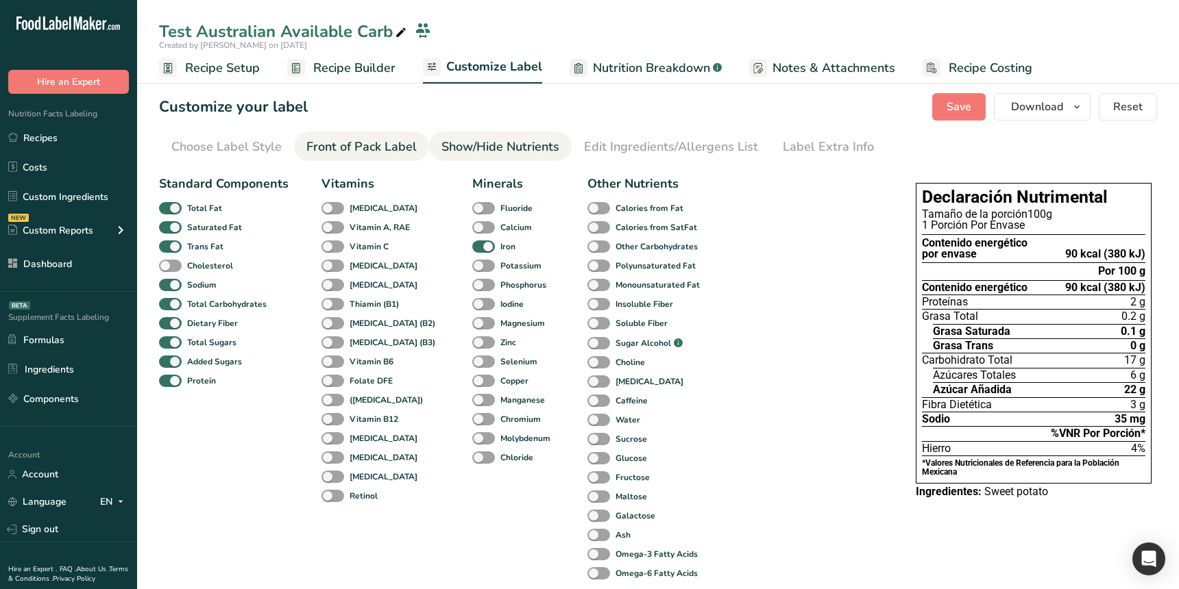
drag, startPoint x: 347, startPoint y: 152, endPoint x: 328, endPoint y: 154, distance: 19.2
click at [347, 152] on div "Front of Pack Label" at bounding box center [361, 147] width 110 height 19
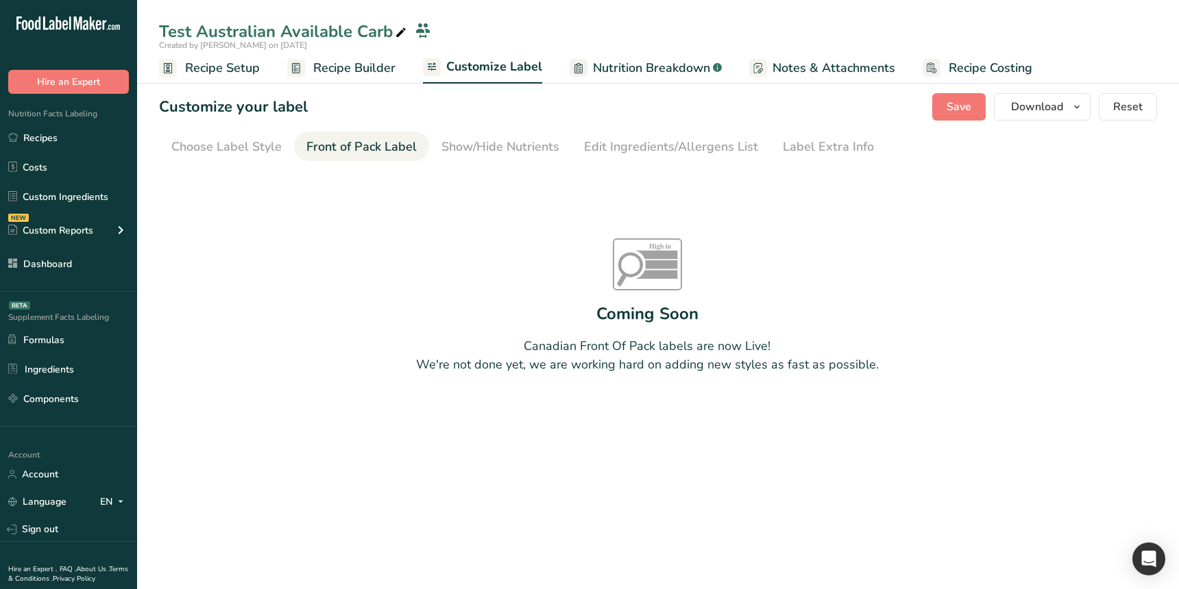
drag, startPoint x: 253, startPoint y: 147, endPoint x: 331, endPoint y: 125, distance: 81.0
click at [253, 147] on div "Choose Label Style" at bounding box center [226, 147] width 110 height 19
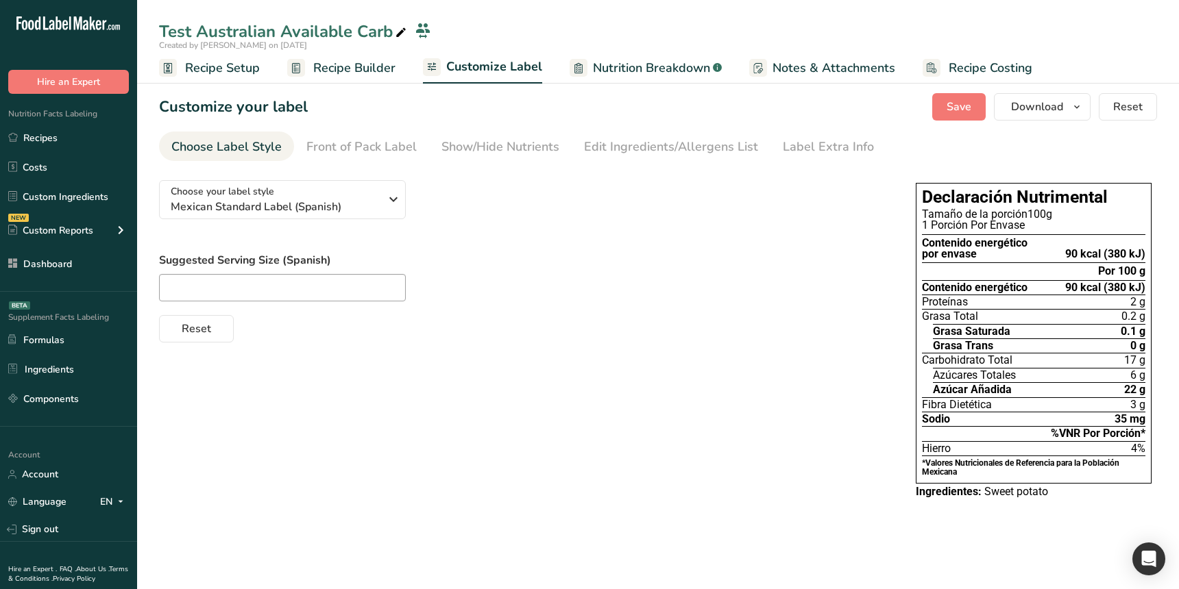
click at [630, 82] on link "Nutrition Breakdown .a-a{fill:#347362;}.b-a{fill:#fff;}" at bounding box center [645, 68] width 152 height 31
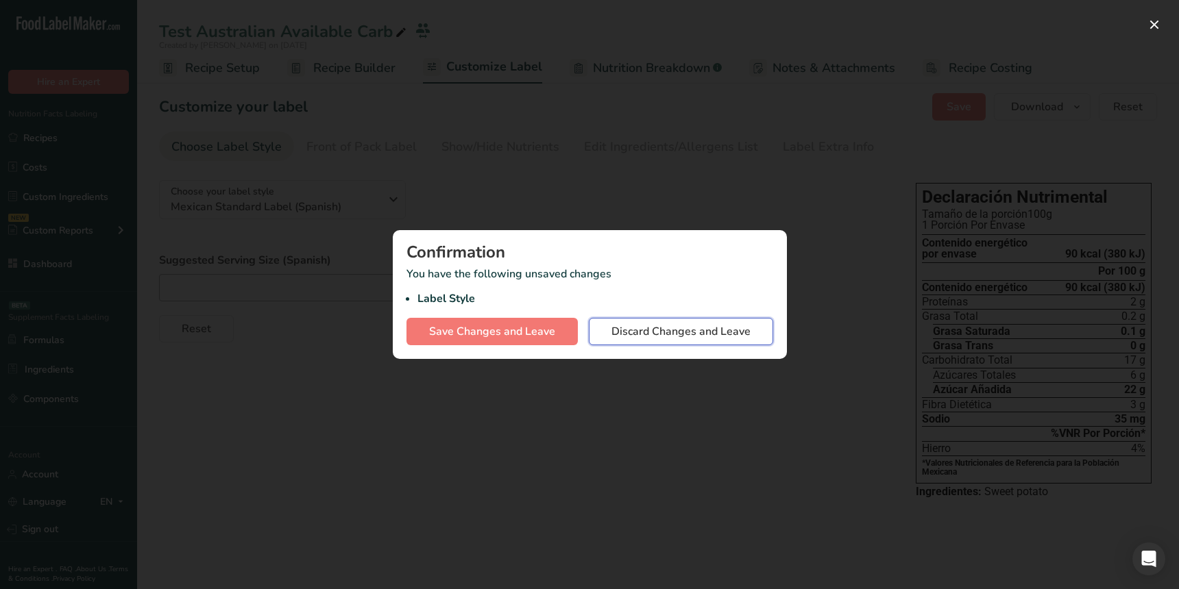
click at [679, 334] on span "Discard Changes and Leave" at bounding box center [680, 331] width 139 height 16
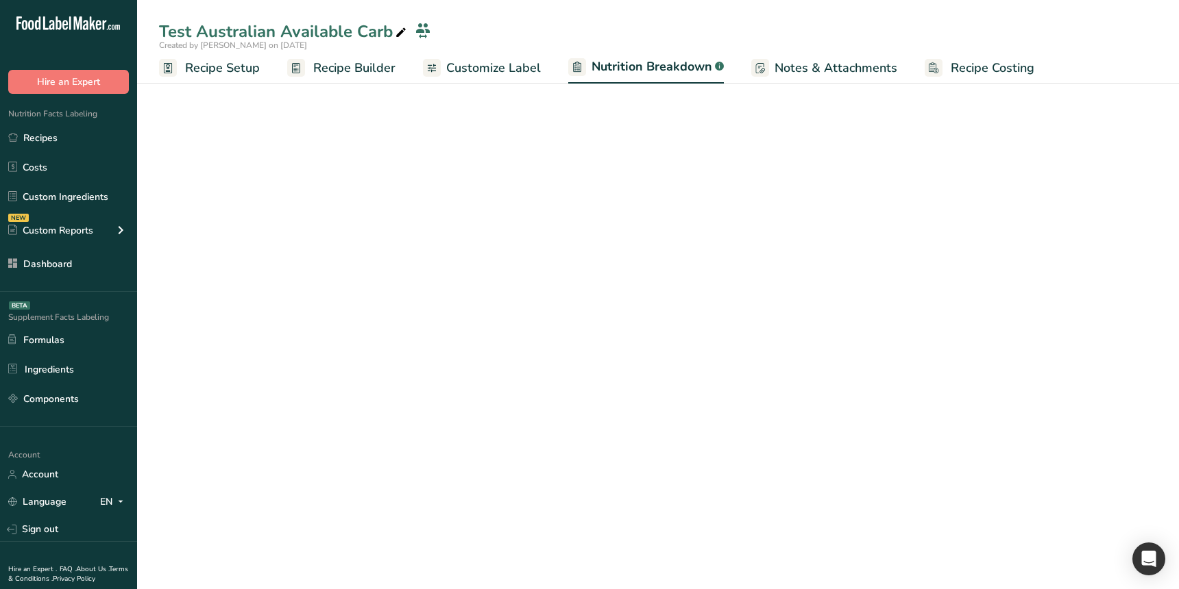
select select "Calories"
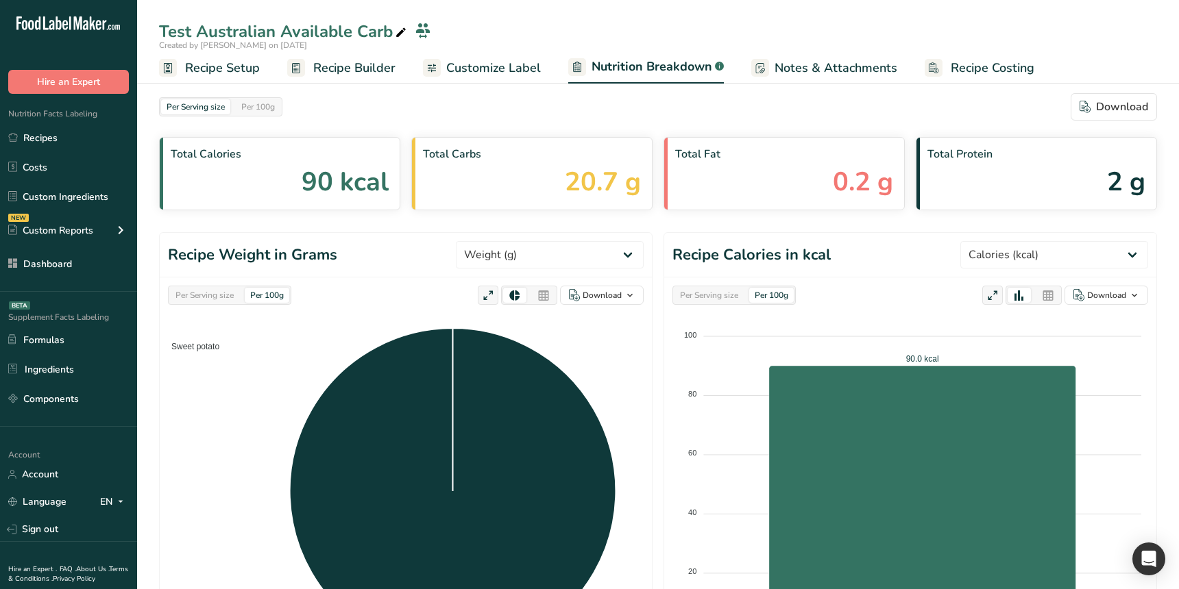
drag, startPoint x: 480, startPoint y: 160, endPoint x: 413, endPoint y: 151, distance: 67.8
click at [413, 151] on div "Total Carbs 20.7 g" at bounding box center [531, 173] width 241 height 73
copy div "Total Carbs"
click at [483, 175] on div "Total Carbs 20.7 g" at bounding box center [531, 173] width 241 height 73
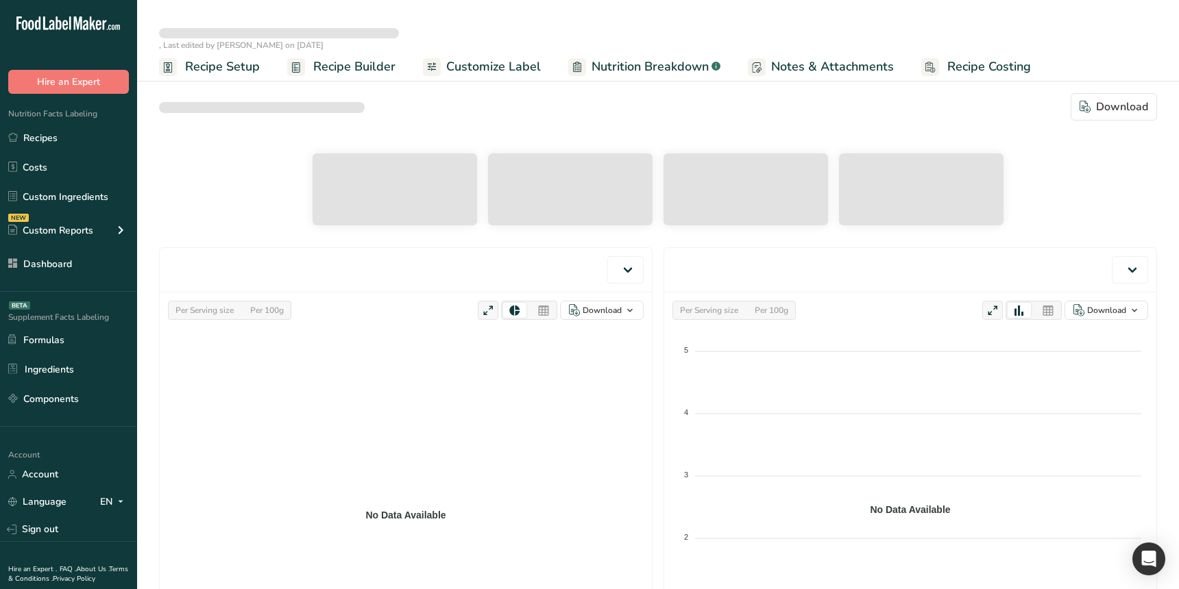
select select "Calories"
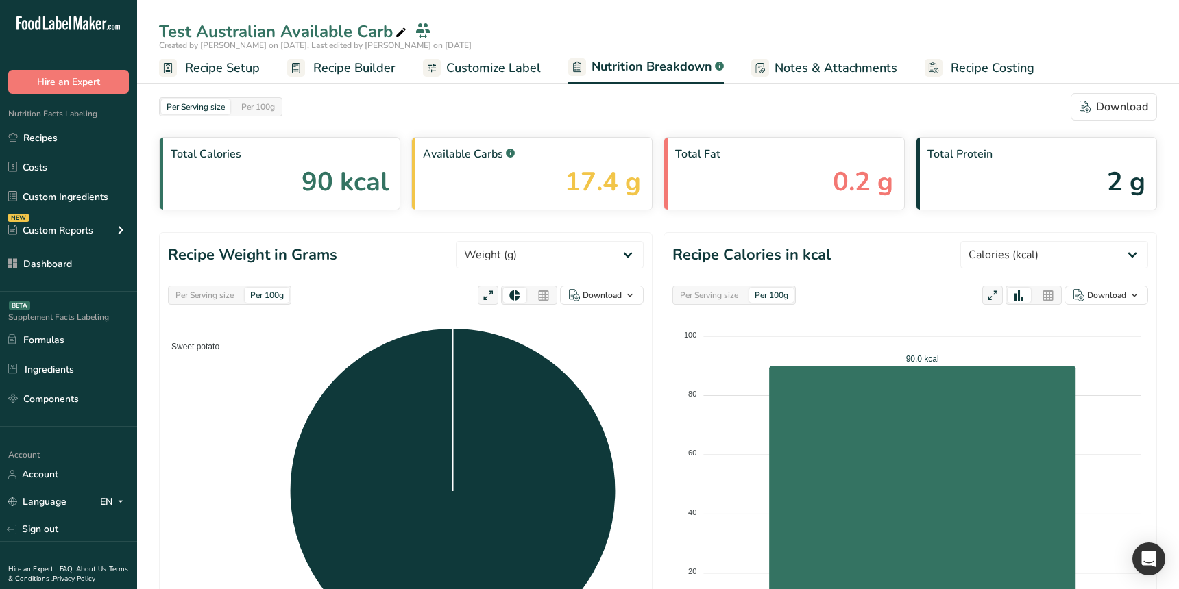
click at [528, 196] on div "Available Carbs .a-a{fill:#347362;}.b-a{fill:#fff;} 17.4 g" at bounding box center [531, 173] width 241 height 73
click at [545, 89] on div "Per Serving size Per 100g Download Total Calories 90 kcal Available Carbs .a-a{…" at bounding box center [658, 535] width 1042 height 928
click at [508, 70] on span "Customize Label" at bounding box center [493, 68] width 95 height 19
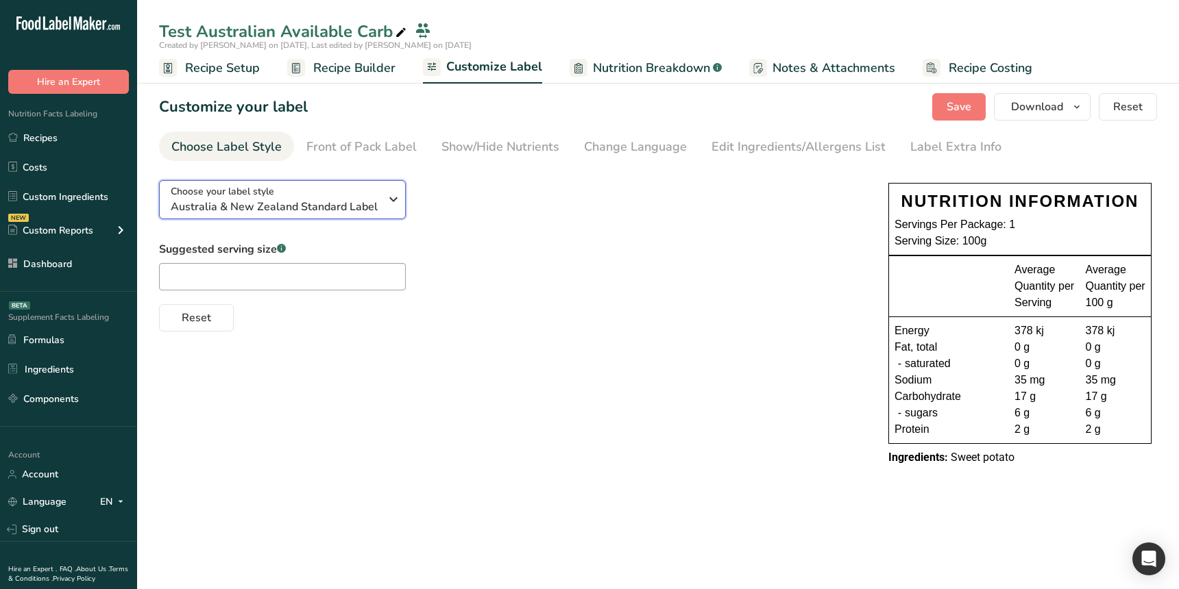
click at [338, 202] on span "Australia & New Zealand Standard Label" at bounding box center [275, 207] width 209 height 16
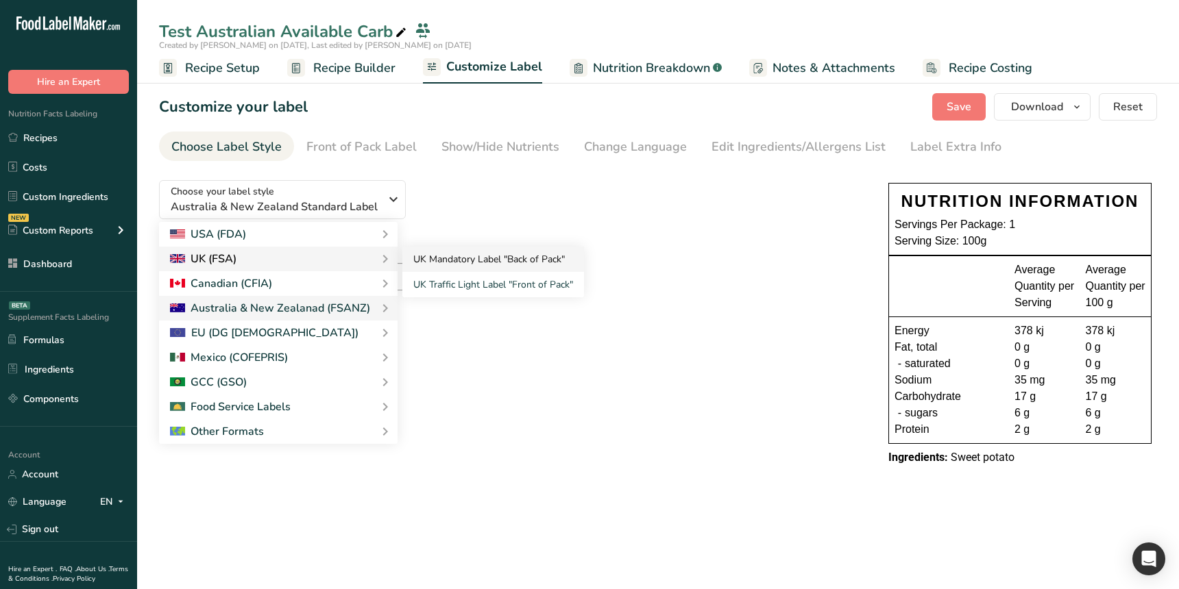
click at [434, 258] on link "UK Mandatory Label "Back of Pack"" at bounding box center [493, 259] width 182 height 25
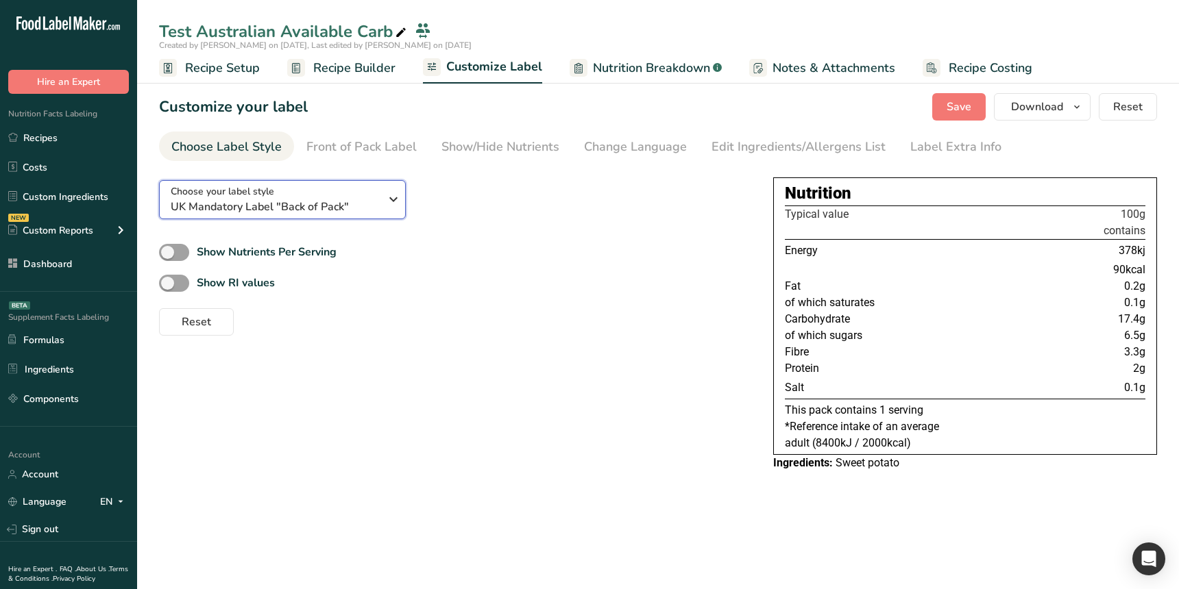
click at [367, 206] on span "UK Mandatory Label "Back of Pack"" at bounding box center [275, 207] width 209 height 16
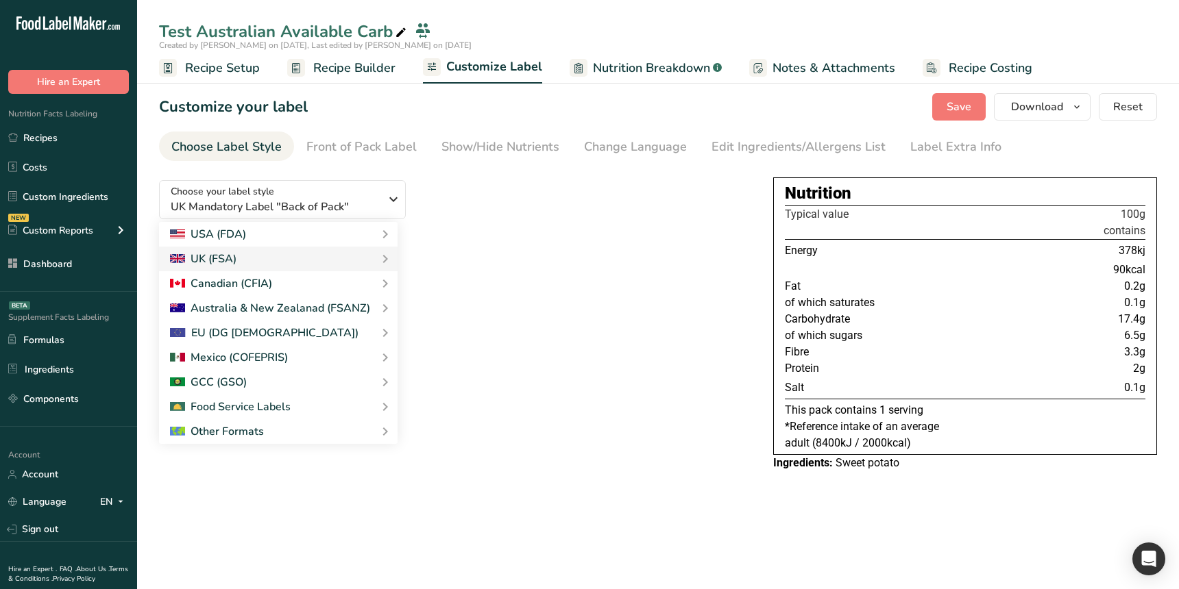
click at [609, 217] on div "Choose your label style UK Mandatory Label "Back of Pack" USA (FDA) Standard FD…" at bounding box center [455, 252] width 592 height 167
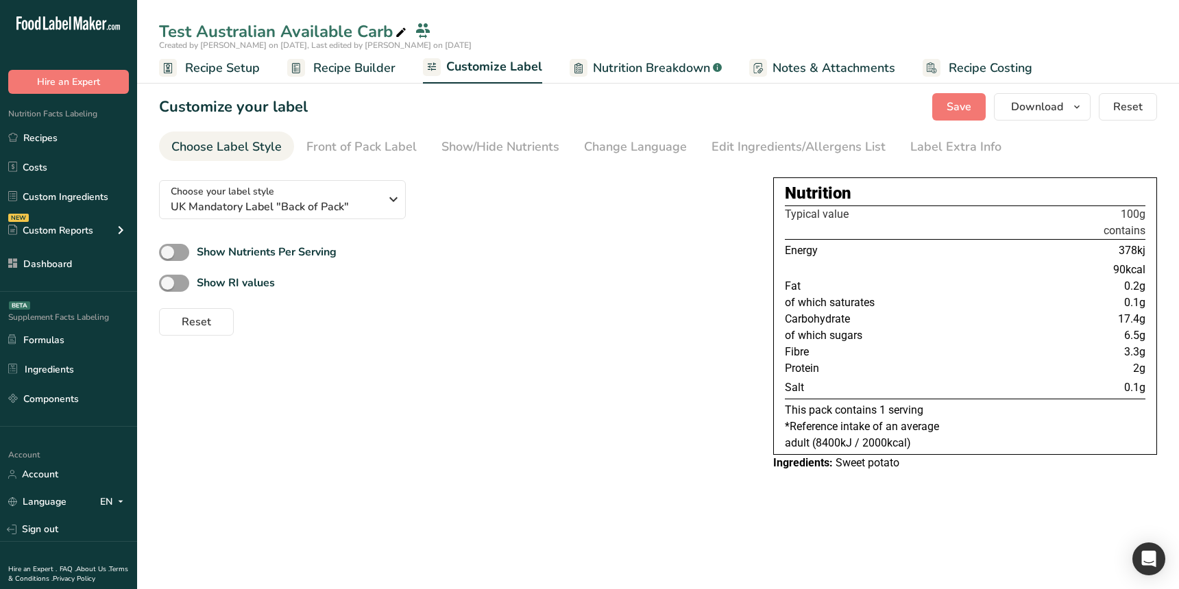
click at [415, 288] on div "Show RI values" at bounding box center [455, 283] width 592 height 23
click at [445, 286] on div "Show RI values" at bounding box center [455, 283] width 592 height 23
click at [953, 108] on span "Save" at bounding box center [958, 107] width 25 height 16
click at [650, 70] on span "Nutrition Breakdown" at bounding box center [651, 68] width 117 height 19
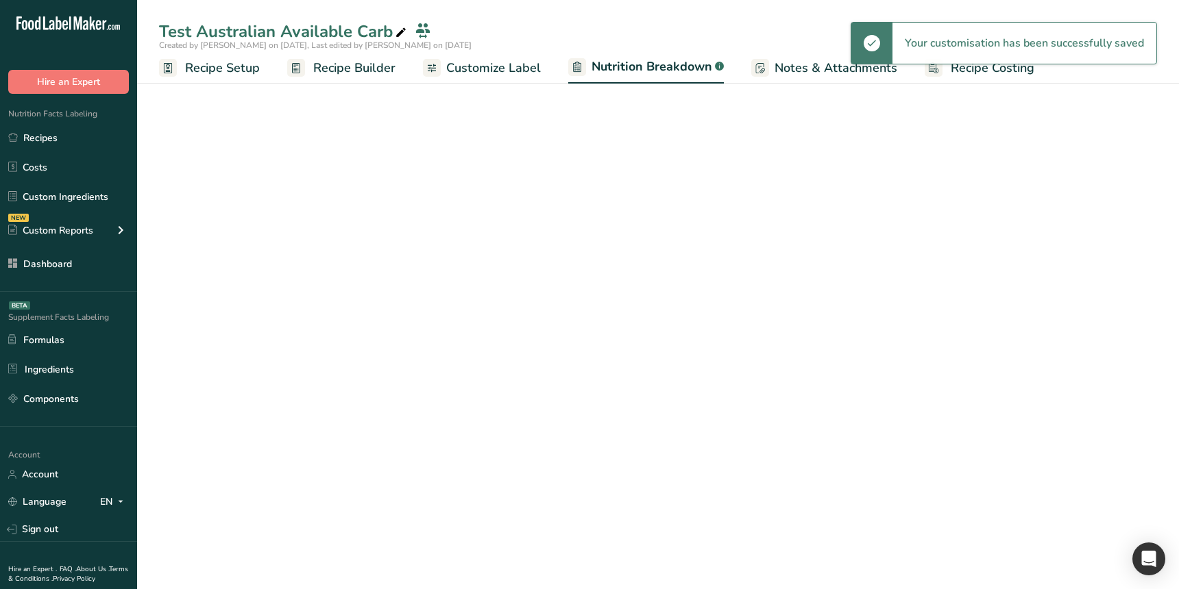
select select "Calories"
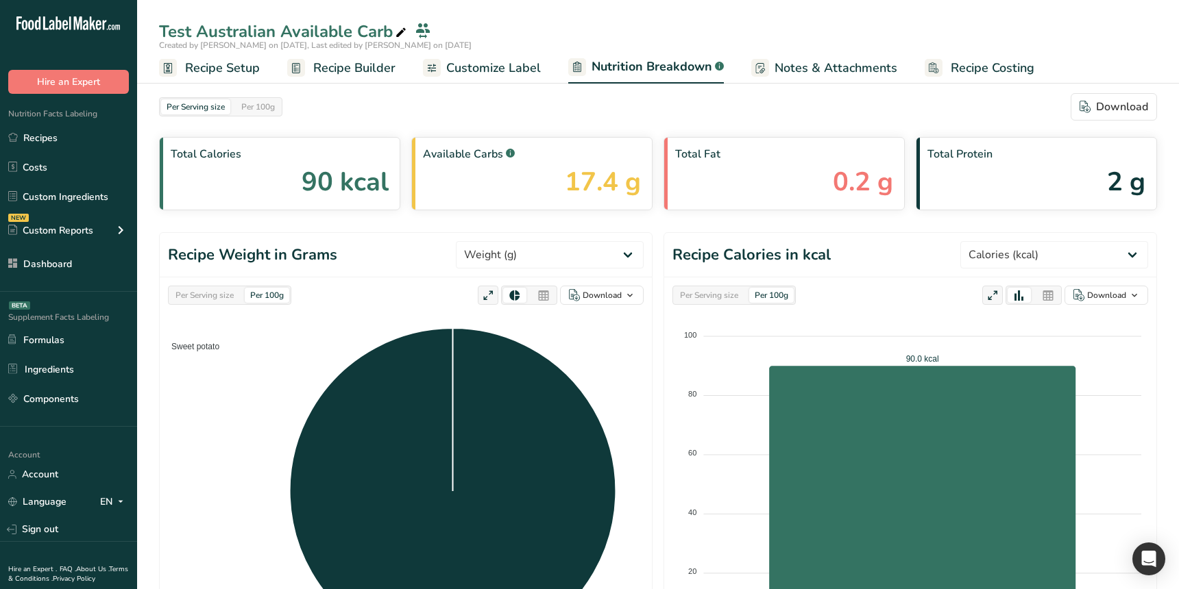
click at [807, 53] on link "Notes & Attachments" at bounding box center [824, 68] width 146 height 31
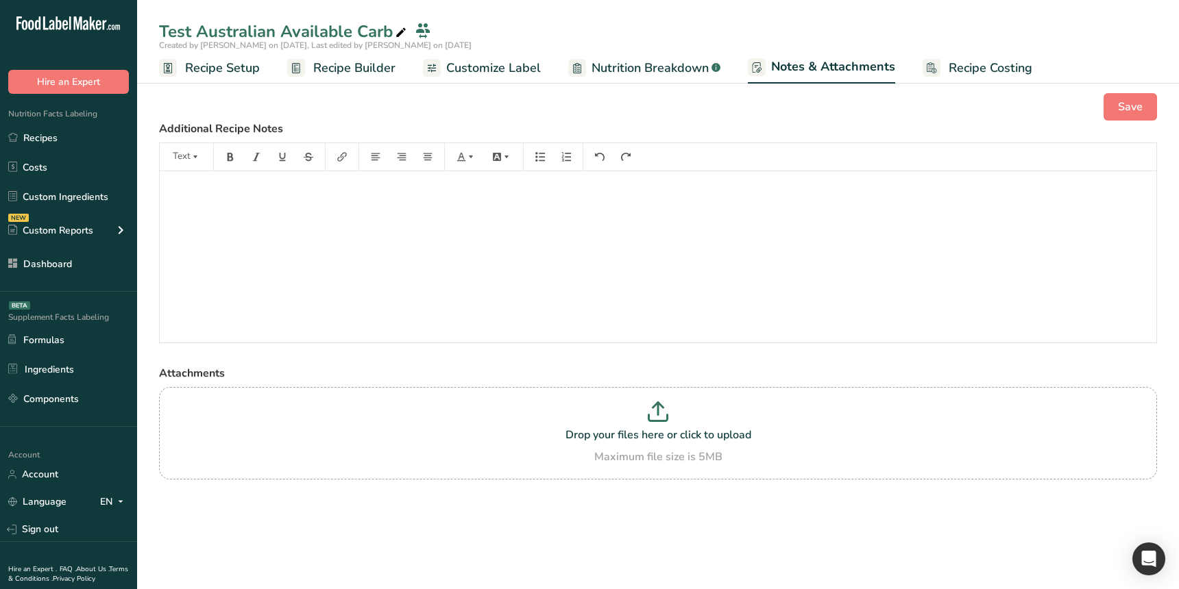
click at [492, 70] on span "Customize Label" at bounding box center [493, 68] width 95 height 19
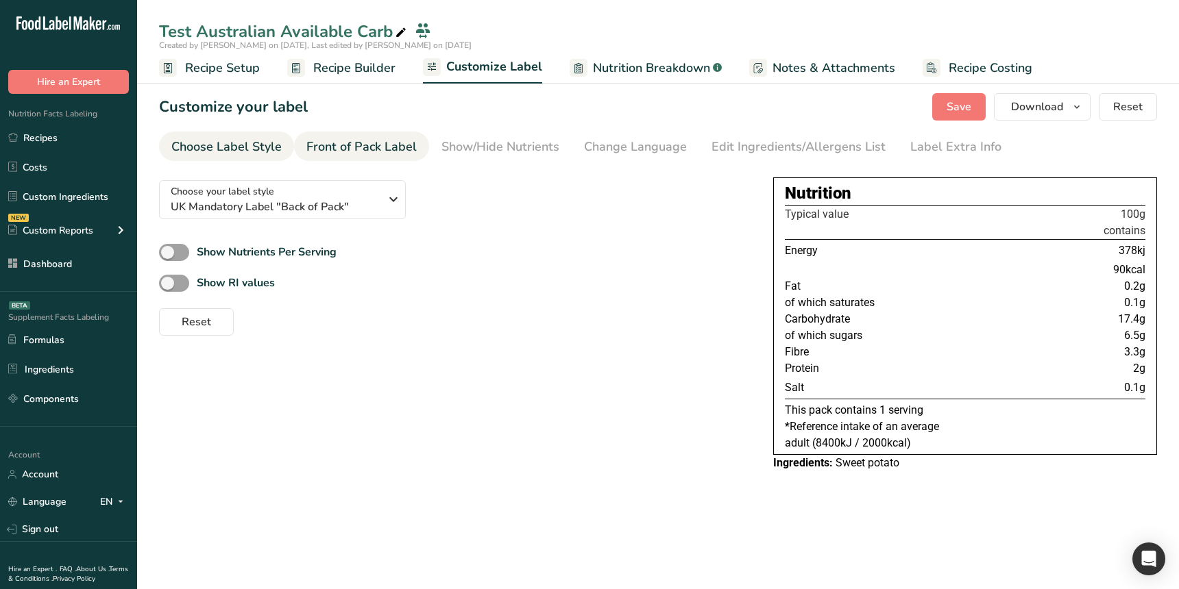
click at [363, 145] on div "Front of Pack Label" at bounding box center [361, 147] width 110 height 19
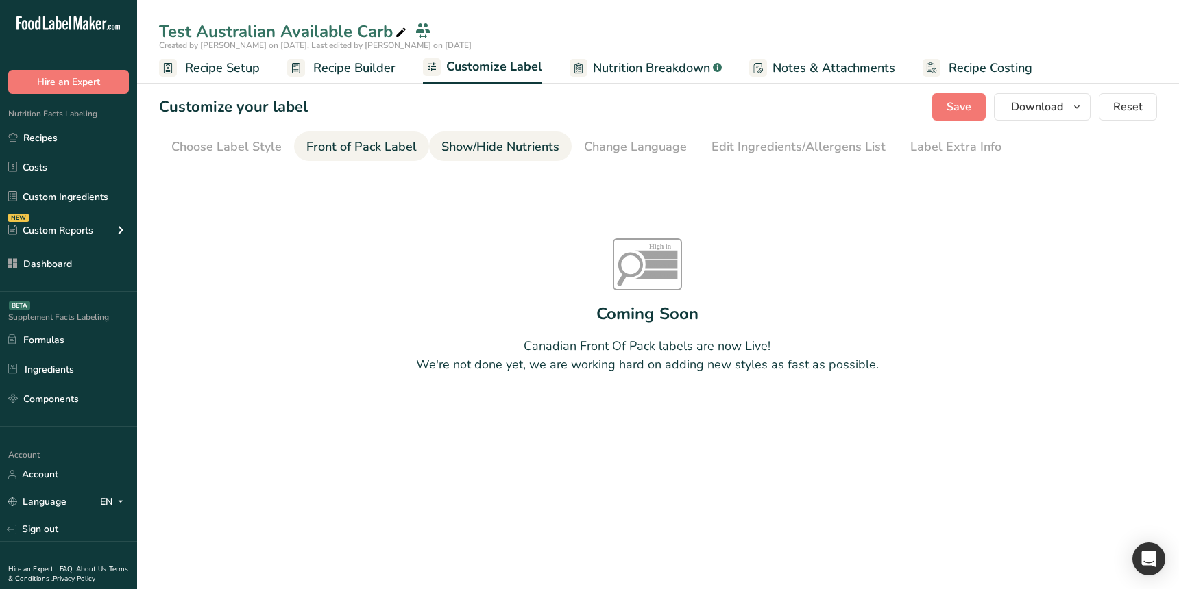
click at [484, 151] on div "Show/Hide Nutrients" at bounding box center [500, 147] width 118 height 19
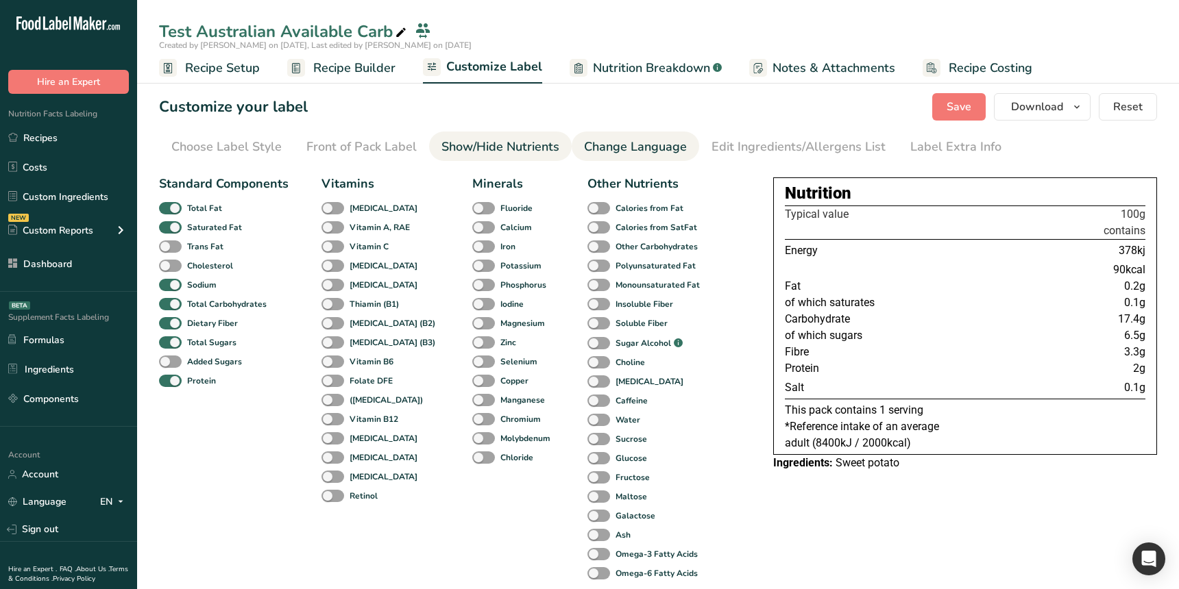
click at [588, 145] on div "Change Language" at bounding box center [635, 147] width 103 height 19
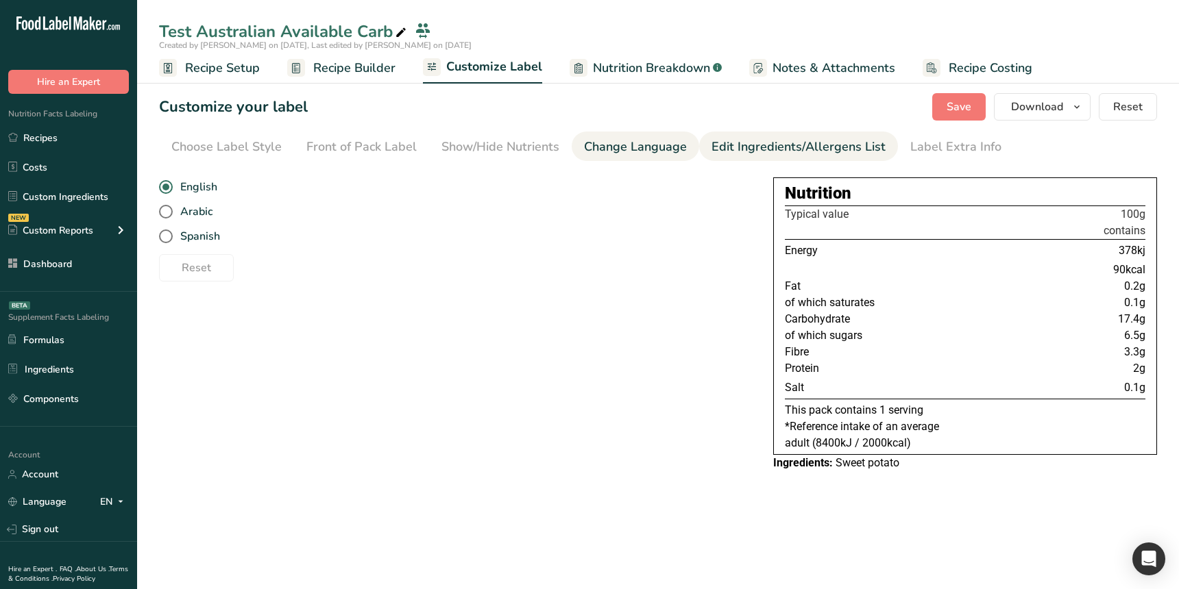
click at [699, 146] on li "Edit Ingredients/Allergens List" at bounding box center [798, 146] width 199 height 29
click at [741, 144] on div "Edit Ingredients/Allergens List" at bounding box center [798, 147] width 174 height 19
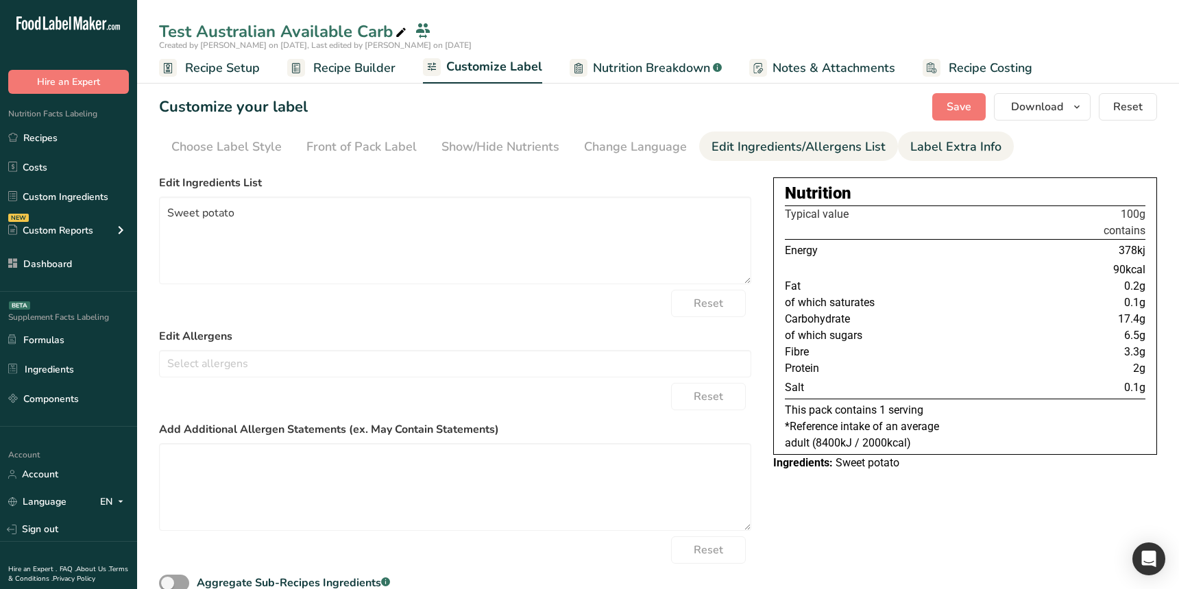
click at [898, 151] on li "Label Extra Info" at bounding box center [956, 146] width 116 height 29
click at [961, 147] on div "Label Extra Info" at bounding box center [955, 147] width 91 height 19
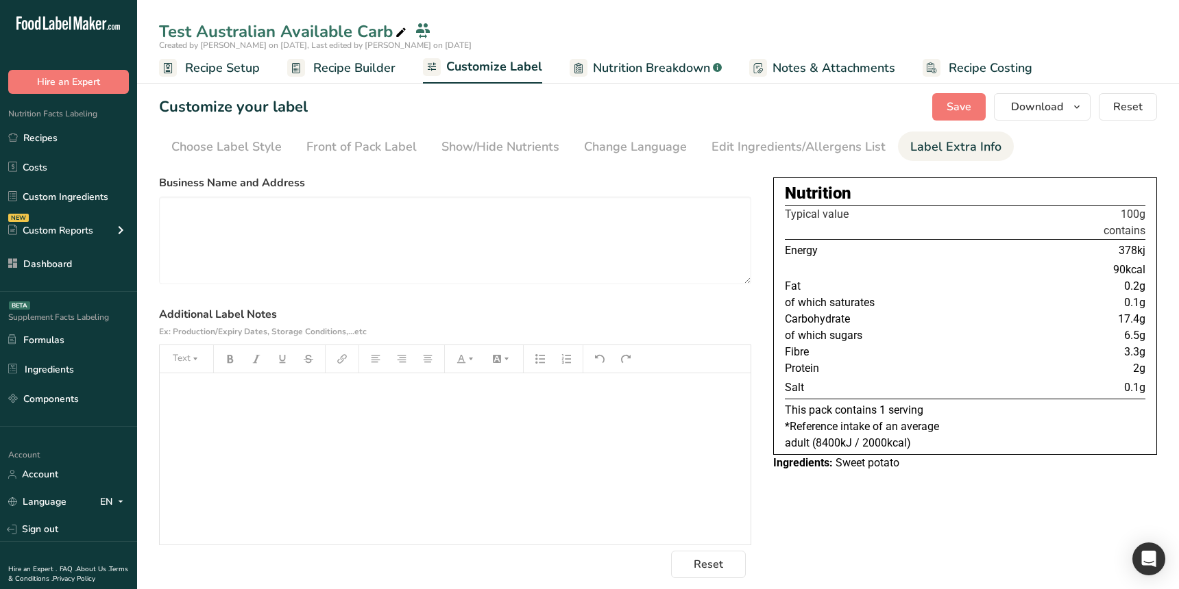
drag, startPoint x: 817, startPoint y: 146, endPoint x: 711, endPoint y: 186, distance: 113.4
click at [817, 146] on div "Edit Ingredients/Allergens List" at bounding box center [798, 147] width 174 height 19
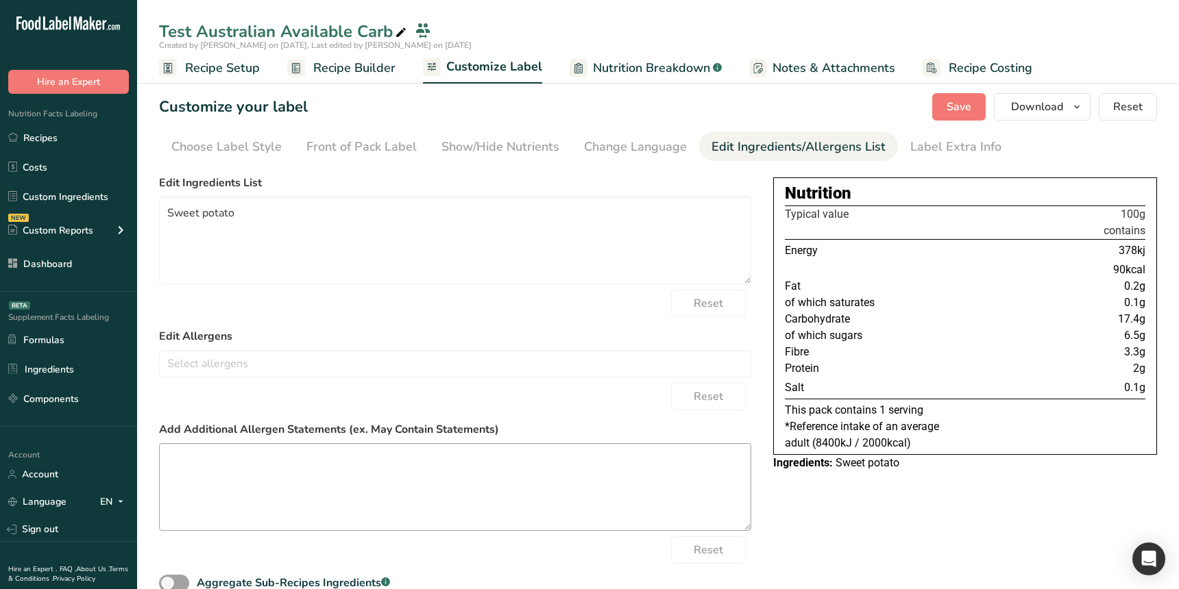
scroll to position [45, 0]
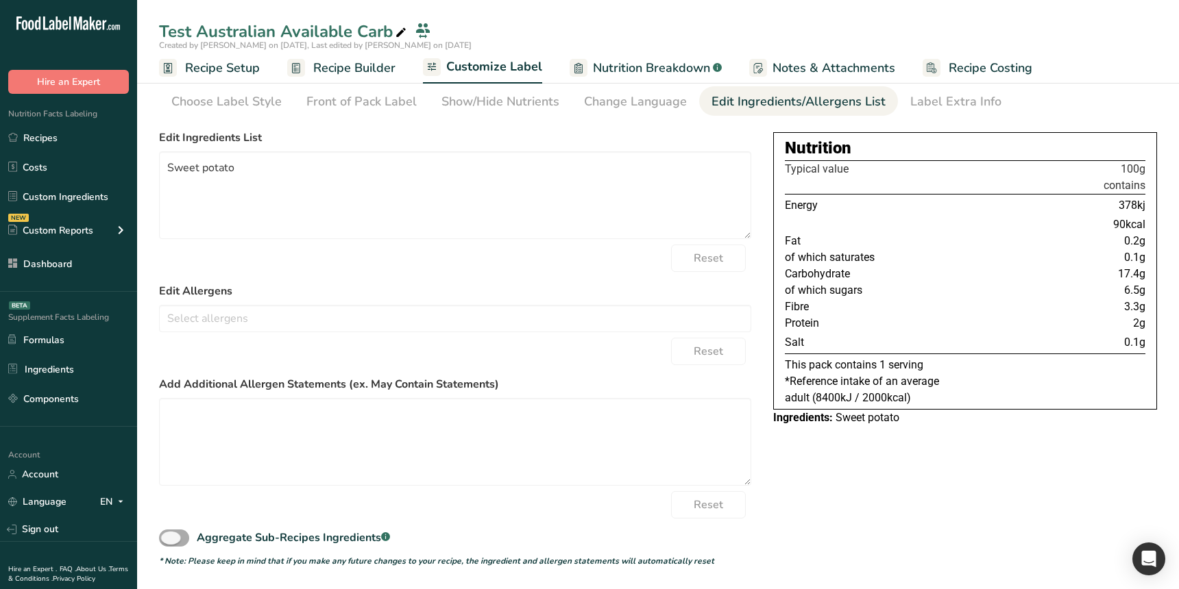
click at [175, 534] on span at bounding box center [174, 538] width 30 height 17
click at [168, 534] on input "Aggregate Sub-Recipes Ingredients .a-a{fill:#347362;}.b-a{fill:#fff;}" at bounding box center [163, 538] width 9 height 9
click at [171, 537] on span at bounding box center [174, 538] width 30 height 17
click at [168, 537] on input "Aggregate Sub-Recipes Ingredients .a-a{fill:#347362;}.b-a{fill:#fff;}" at bounding box center [163, 538] width 9 height 9
checkbox input "false"
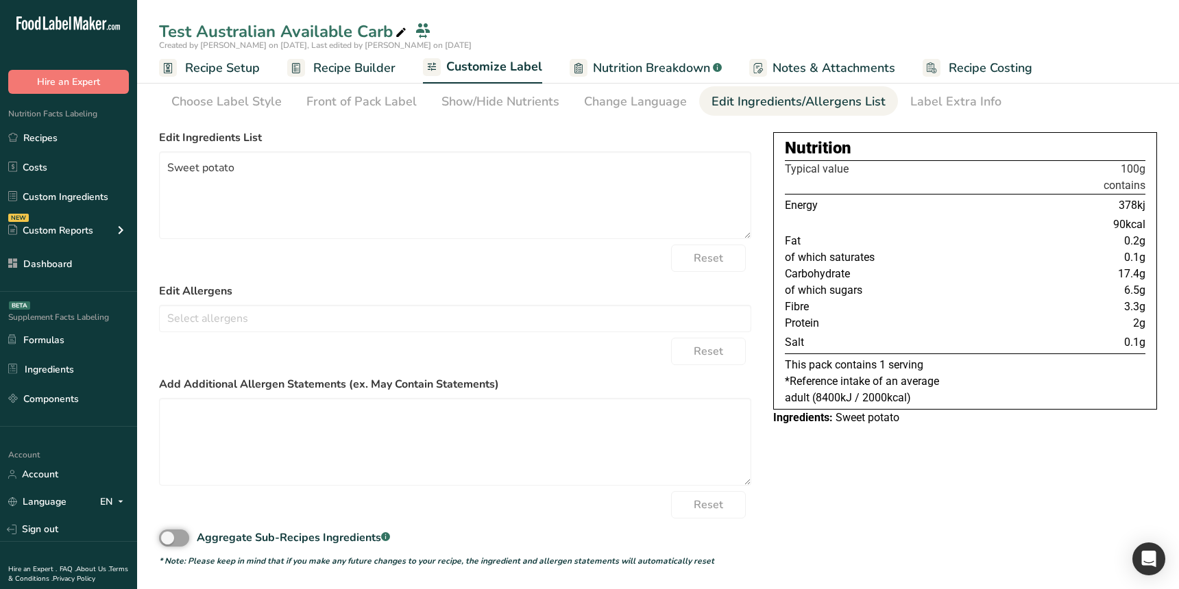
scroll to position [0, 0]
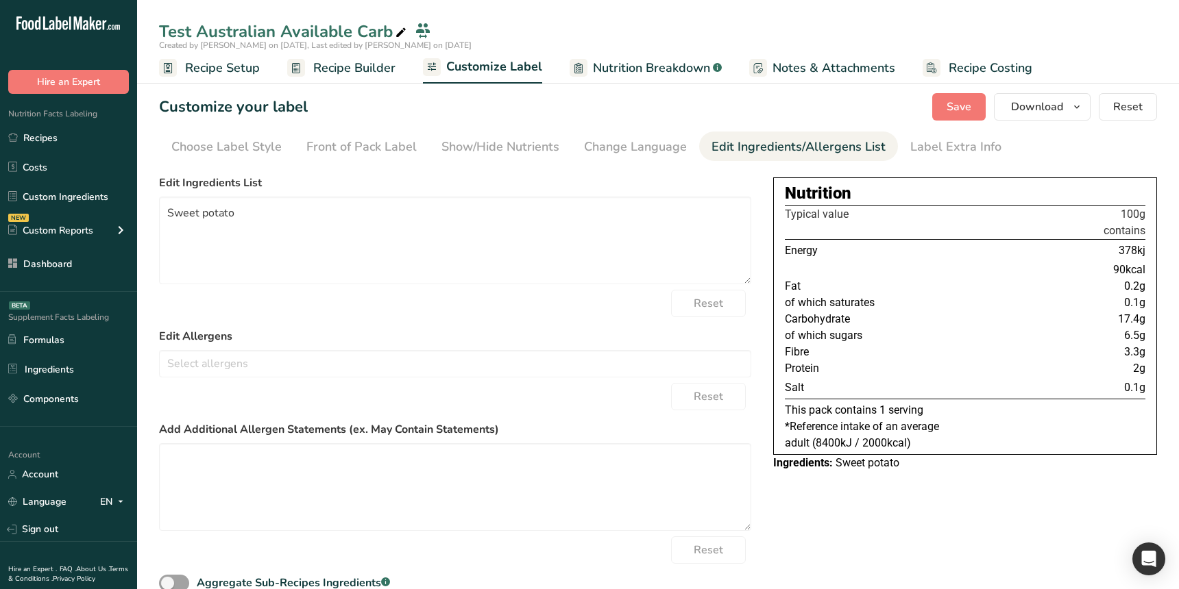
click at [352, 166] on section "Customize your label Save Download Choose what to show on your downloaded label…" at bounding box center [658, 352] width 1042 height 563
click at [407, 79] on ul "Recipe Setup Recipe Builder Customize Label Nutrition Breakdown .a-a{fill:#3473…" at bounding box center [658, 67] width 1042 height 32
click at [378, 75] on span "Recipe Builder" at bounding box center [354, 68] width 82 height 19
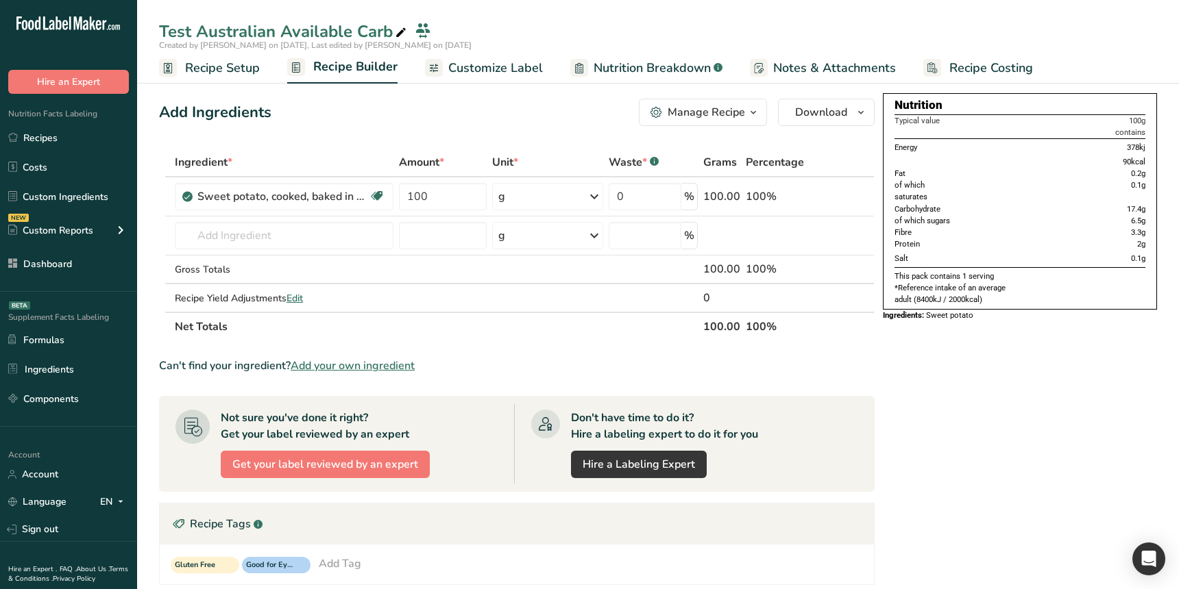
drag, startPoint x: 866, startPoint y: 386, endPoint x: 795, endPoint y: 366, distance: 74.0
click at [866, 386] on section "Ingredient * Amount * Unit * Waste * .a-a{fill:#347362;}.b-a{fill:#fff;} Grams …" at bounding box center [516, 498] width 715 height 701
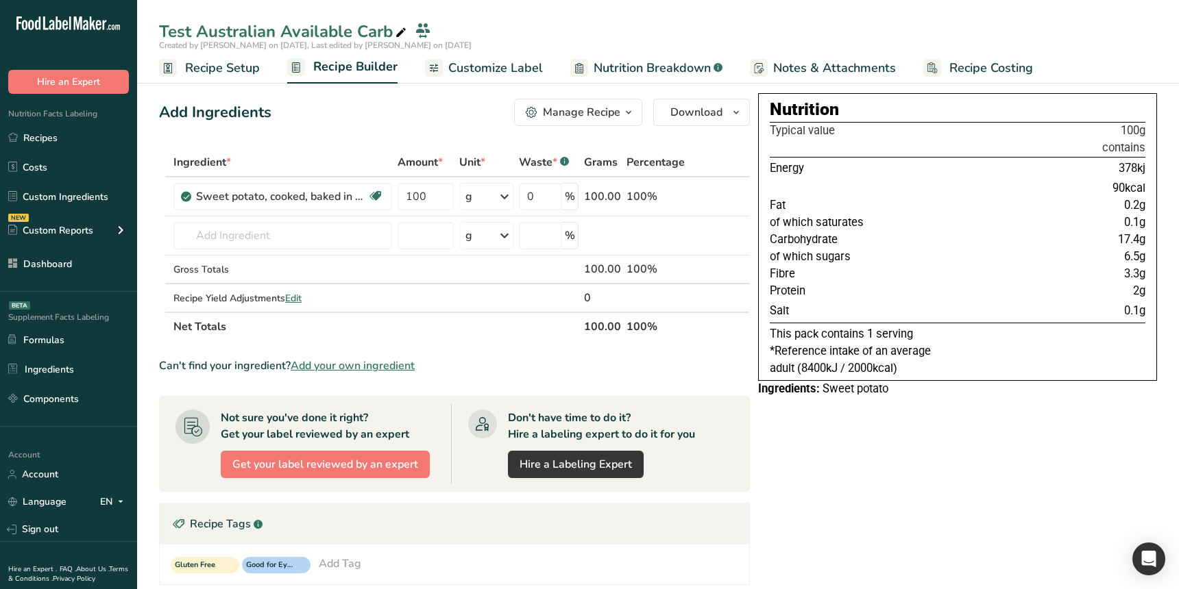
click at [818, 450] on div "Nutrition Typical value 100g contains Energy 378kj 90kcal Fat 0.2g of which sat…" at bounding box center [957, 496] width 399 height 807
click at [345, 76] on link "Recipe Builder" at bounding box center [342, 67] width 110 height 33
click at [263, 80] on ul "Recipe Setup Recipe Builder Customize Label Nutrition Breakdown .a-a{fill:#3473…" at bounding box center [658, 67] width 1042 height 32
click at [254, 78] on link "Recipe Setup" at bounding box center [209, 68] width 101 height 31
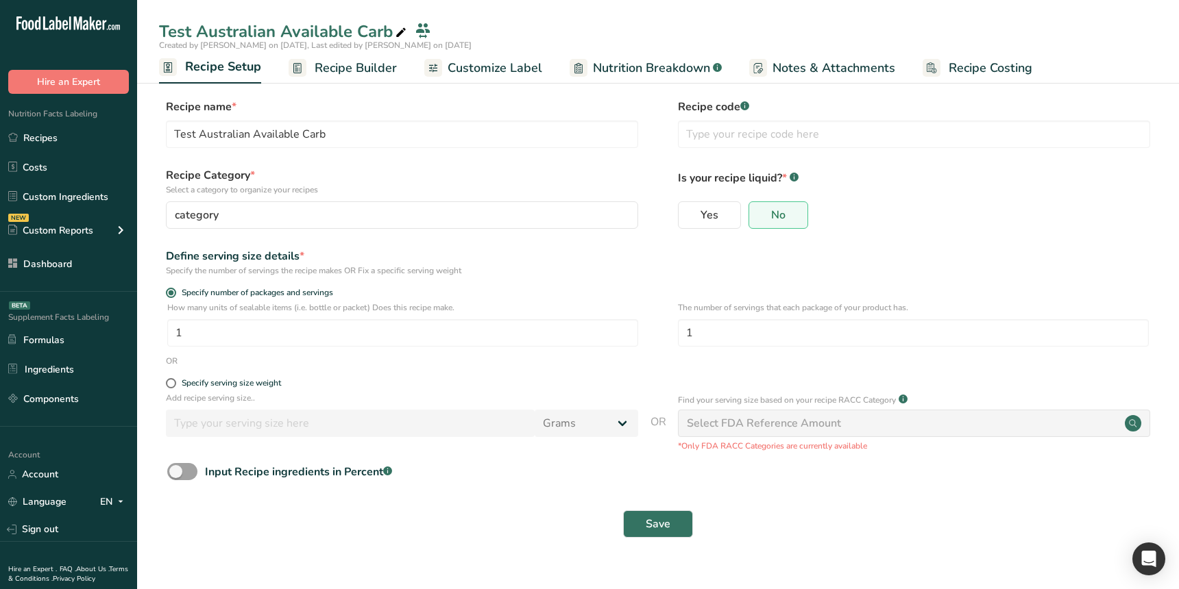
click at [319, 78] on link "Recipe Builder" at bounding box center [343, 68] width 108 height 31
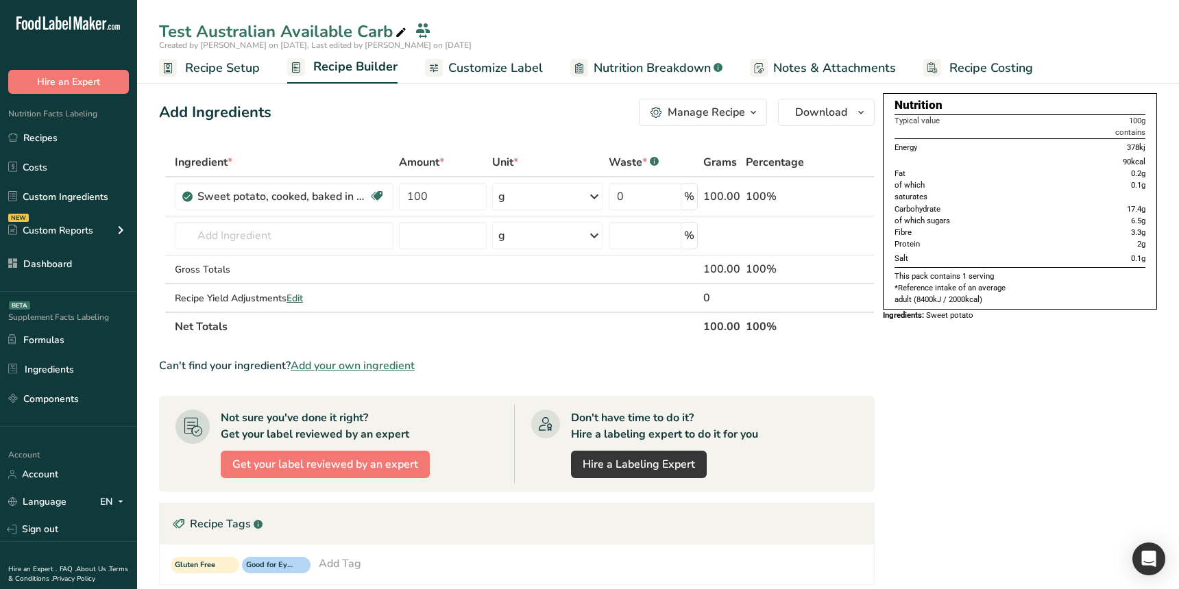
click at [458, 75] on span "Customize Label" at bounding box center [495, 68] width 95 height 19
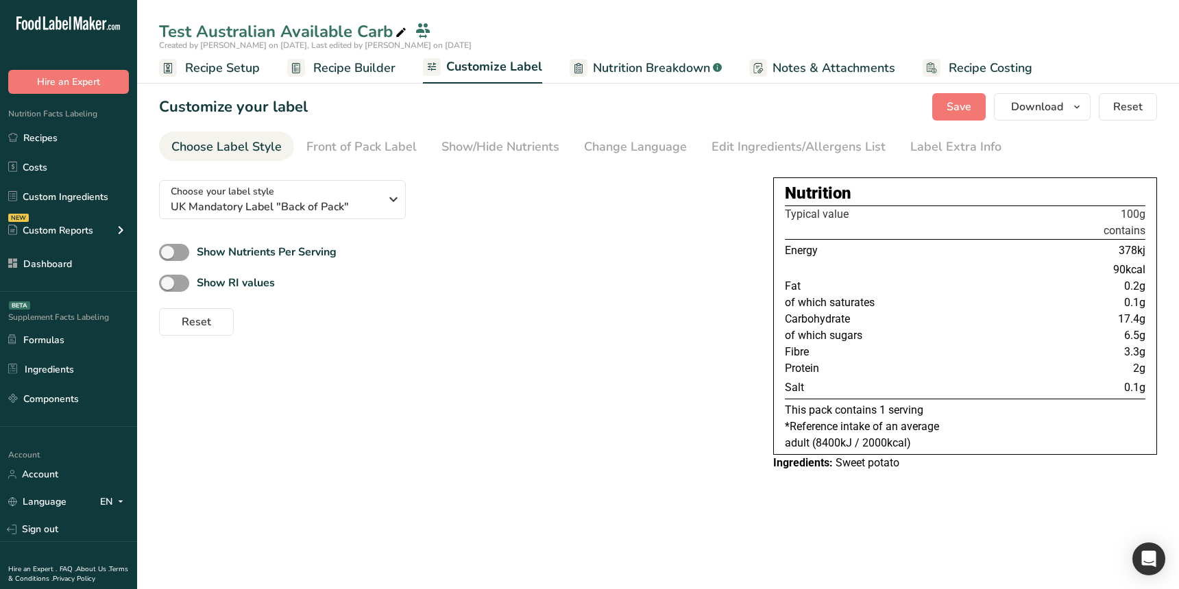
click at [598, 323] on div "Reset" at bounding box center [455, 319] width 592 height 33
click at [354, 199] on span "UK Mandatory Label "Back of Pack"" at bounding box center [275, 207] width 209 height 16
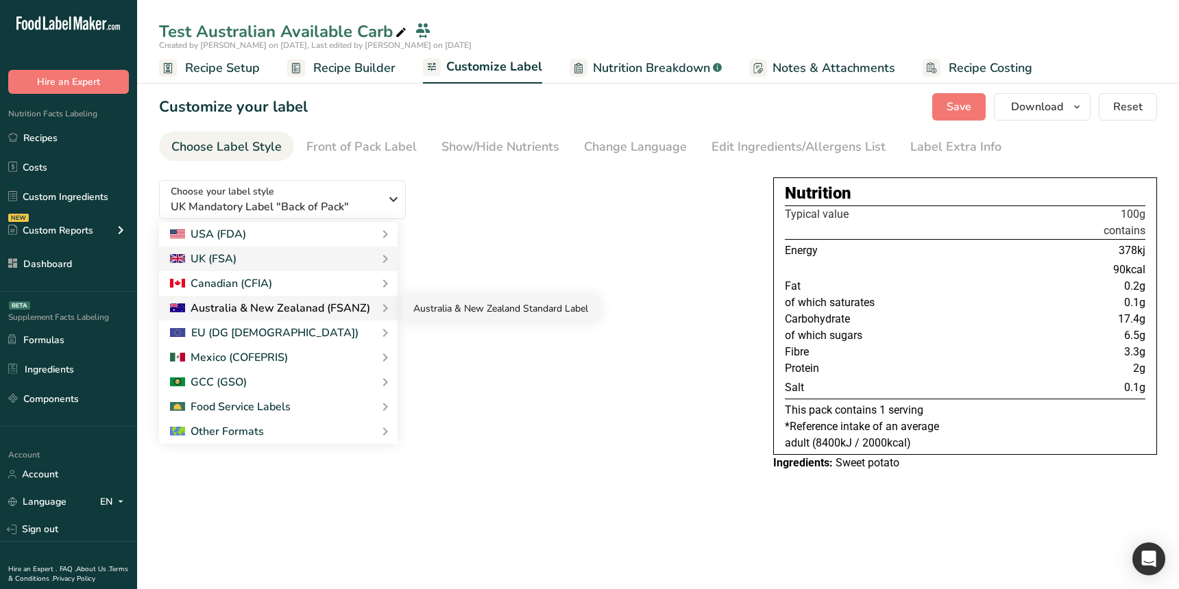
click at [450, 312] on link "Australia & New Zealand Standard Label" at bounding box center [500, 308] width 197 height 25
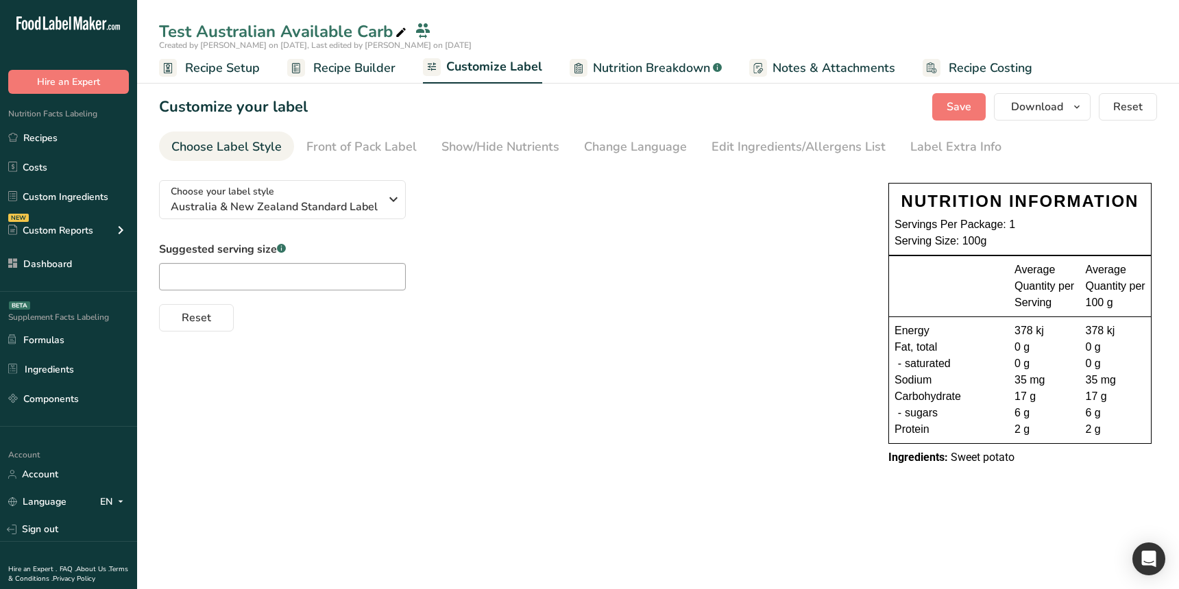
click at [656, 339] on div "Choose your label style [GEOGRAPHIC_DATA] & New Zealand Standard Label USA (FDA…" at bounding box center [658, 324] width 998 height 310
click at [527, 465] on div "Choose your label style [GEOGRAPHIC_DATA] & New Zealand Standard Label USA (FDA…" at bounding box center [658, 324] width 998 height 310
click at [643, 77] on span "Nutrition Breakdown" at bounding box center [651, 68] width 117 height 19
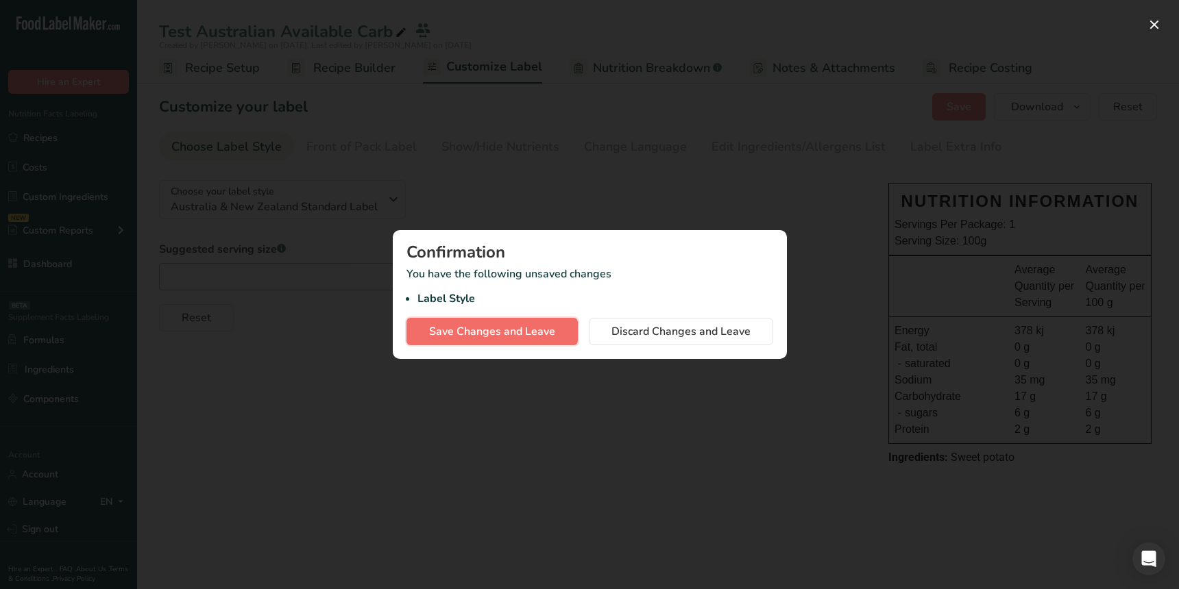
click at [526, 334] on span "Save Changes and Leave" at bounding box center [492, 331] width 126 height 16
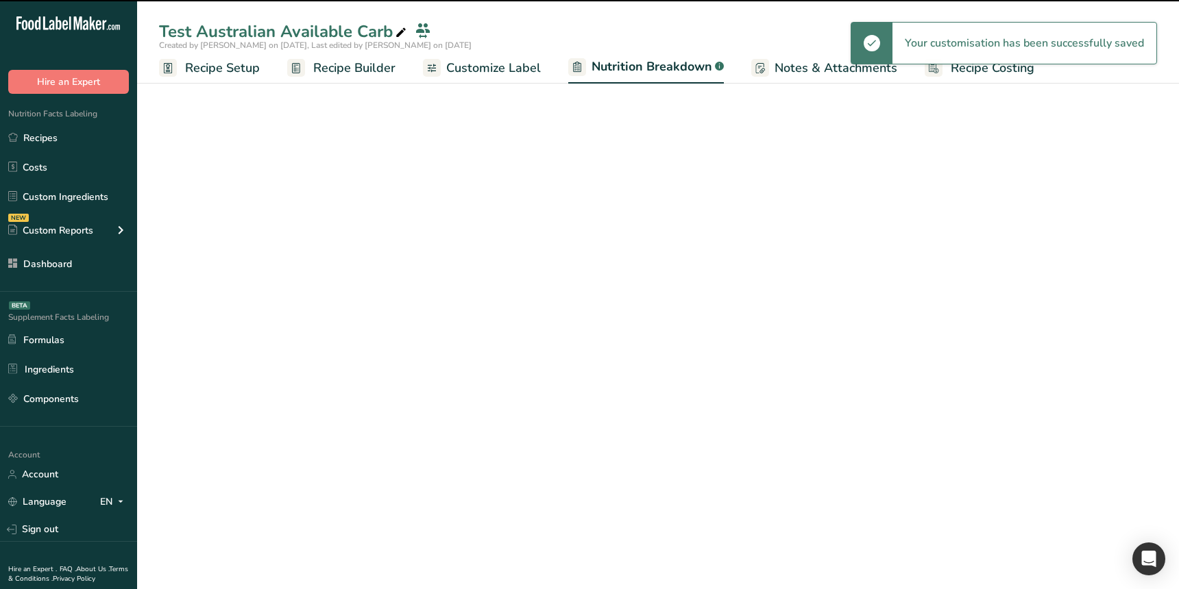
select select "Calories"
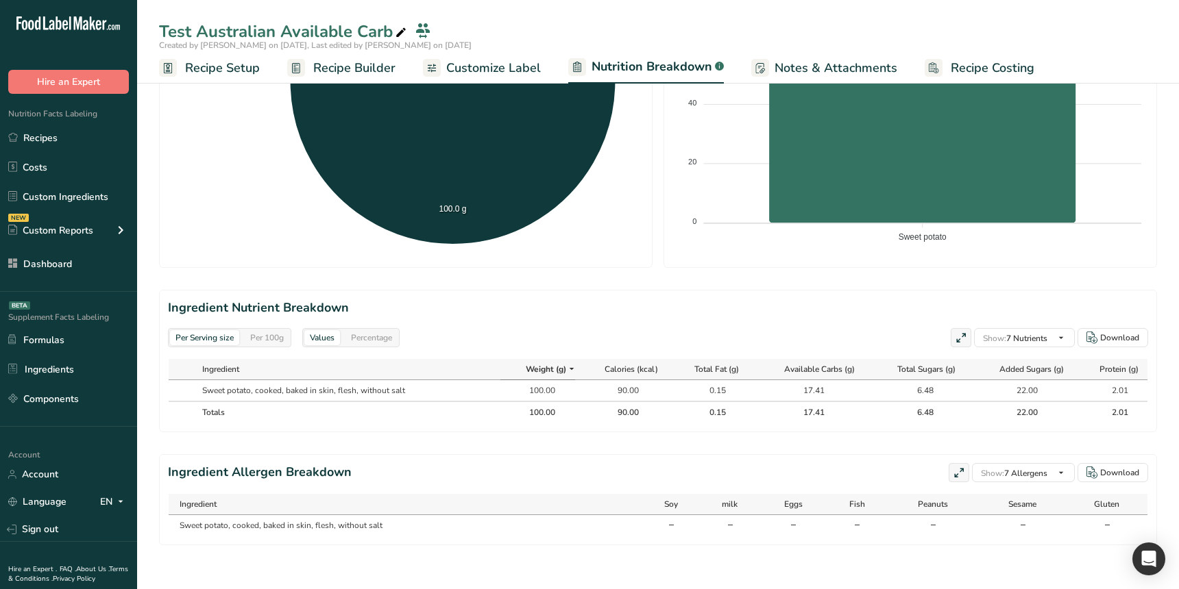
click at [601, 309] on h2 "Ingredient Nutrient Breakdown" at bounding box center [658, 308] width 980 height 19
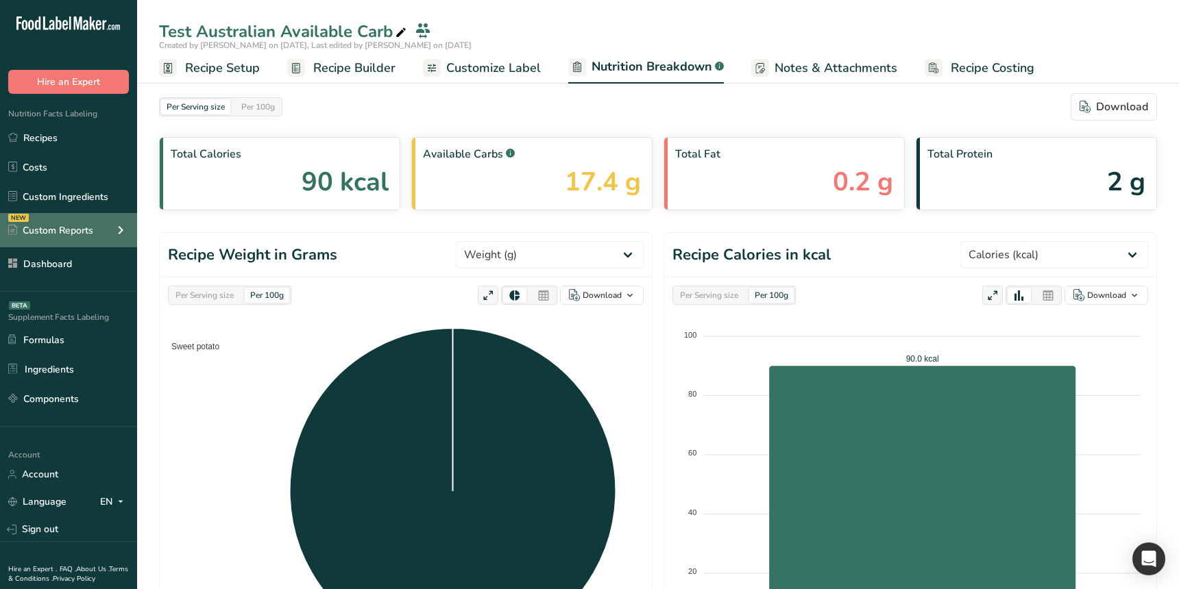
click at [87, 221] on div "NEW Custom Reports" at bounding box center [68, 230] width 137 height 34
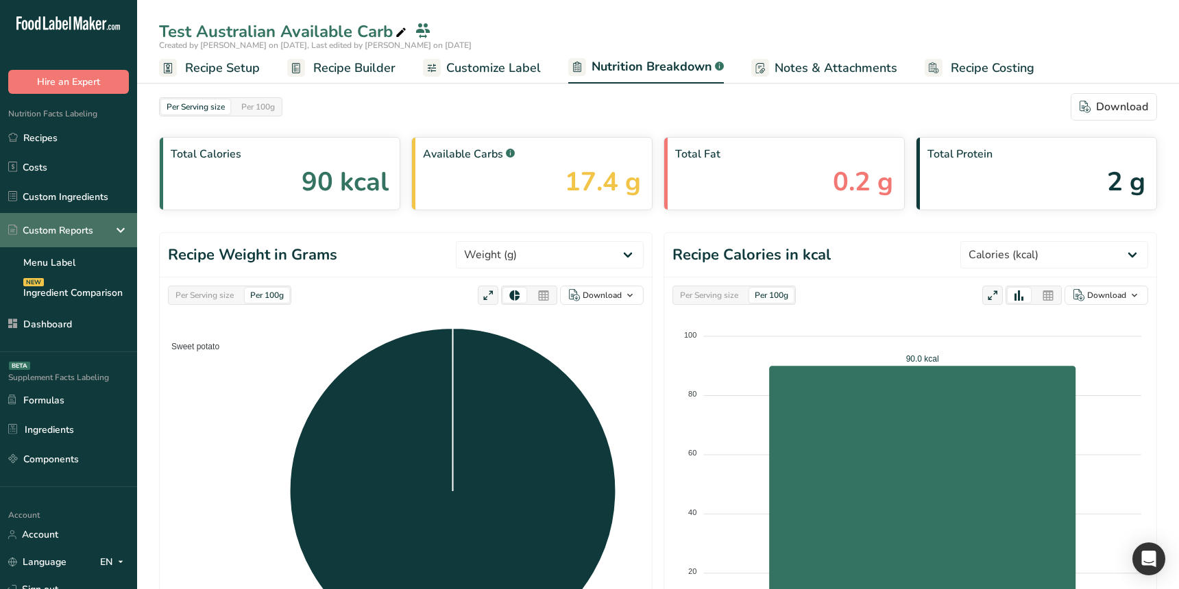
click at [87, 221] on div "Custom Reports" at bounding box center [68, 230] width 137 height 34
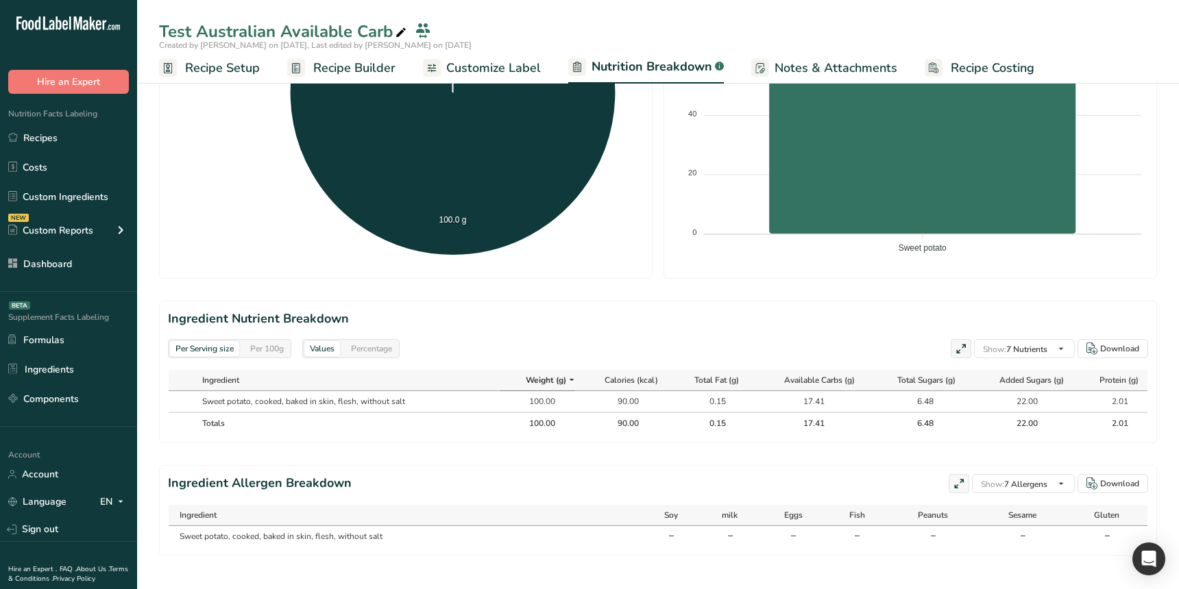
scroll to position [410, 0]
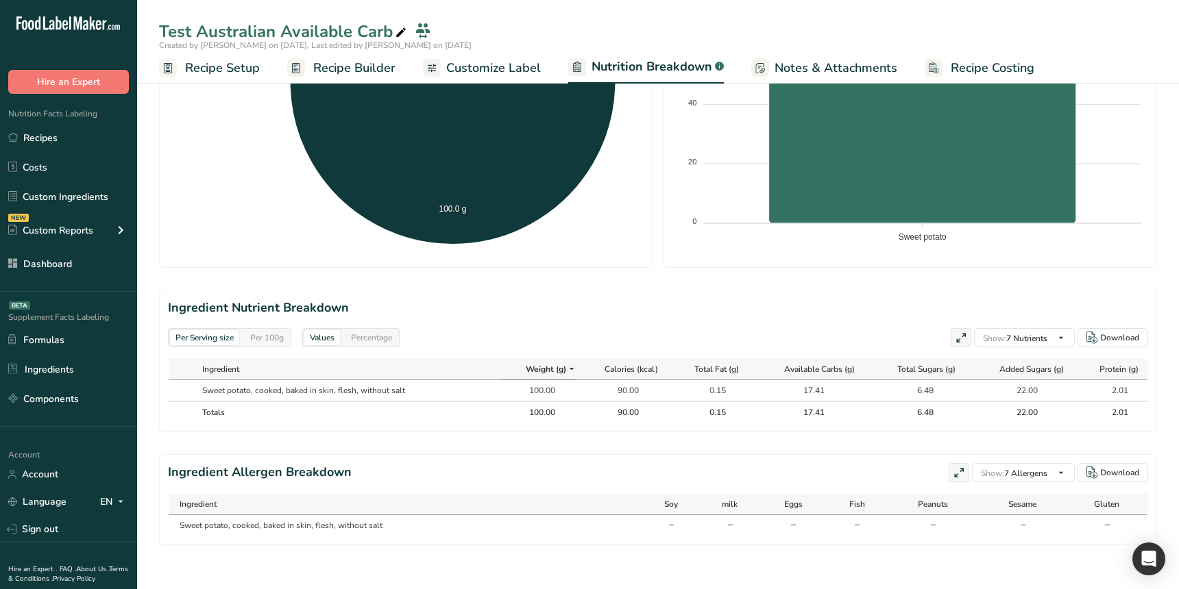
click at [391, 406] on th "Totals" at bounding box center [348, 412] width 304 height 22
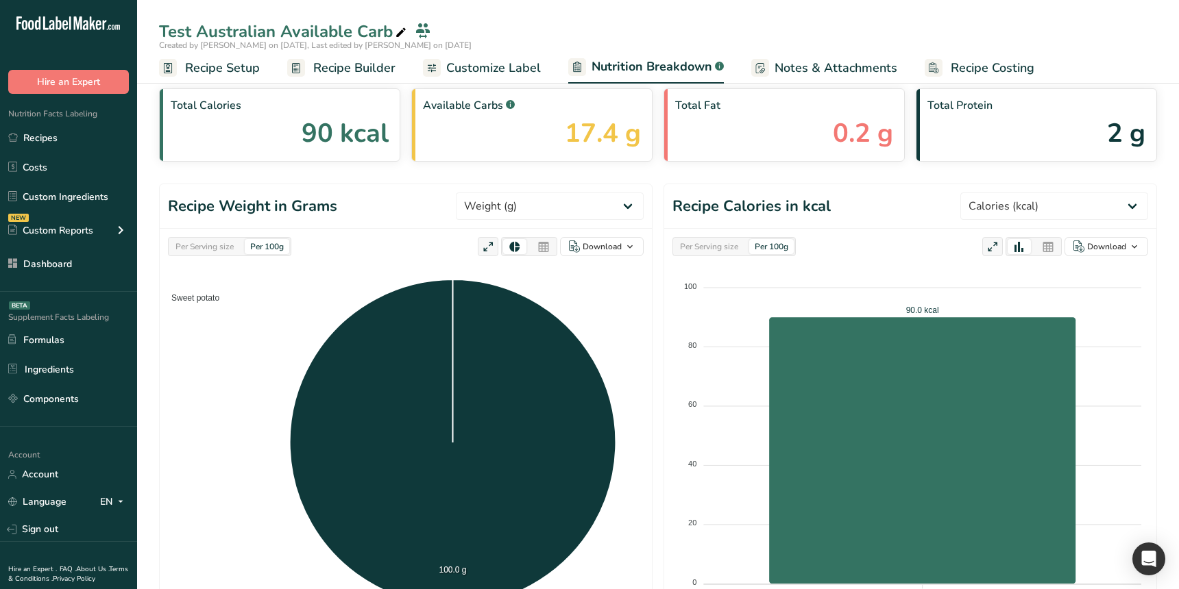
scroll to position [0, 0]
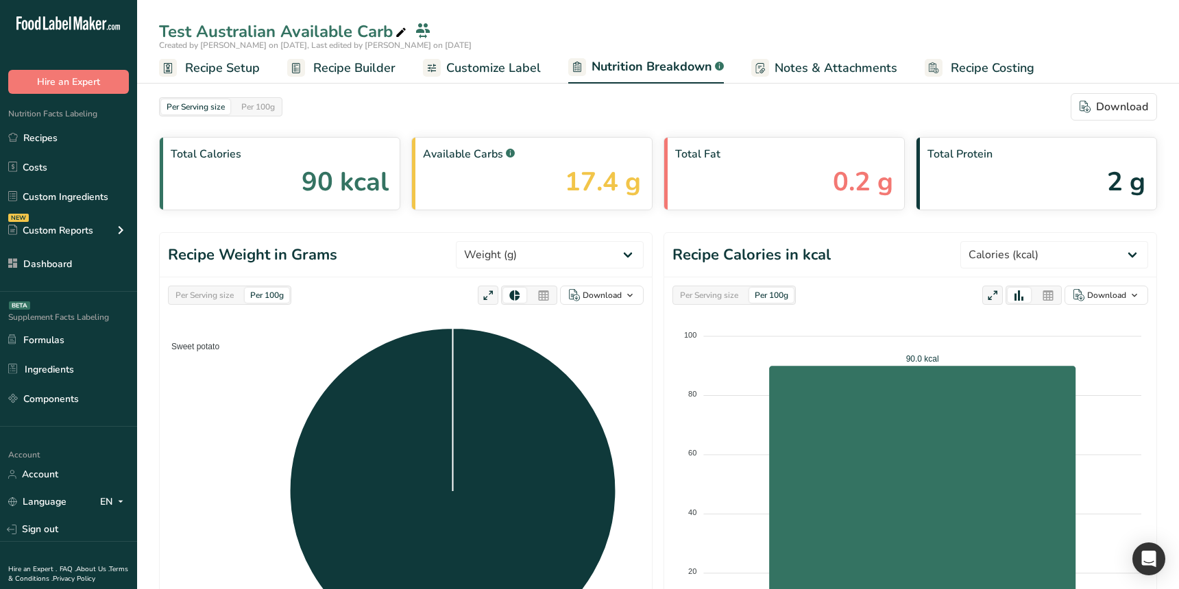
click at [469, 189] on div "Available Carbs .a-a{fill:#347362;}.b-a{fill:#fff;} 17.4 g" at bounding box center [531, 173] width 241 height 73
click at [484, 103] on div "Per Serving size Per 100g Download" at bounding box center [658, 106] width 998 height 27
click at [477, 78] on link "Customize Label" at bounding box center [482, 68] width 118 height 31
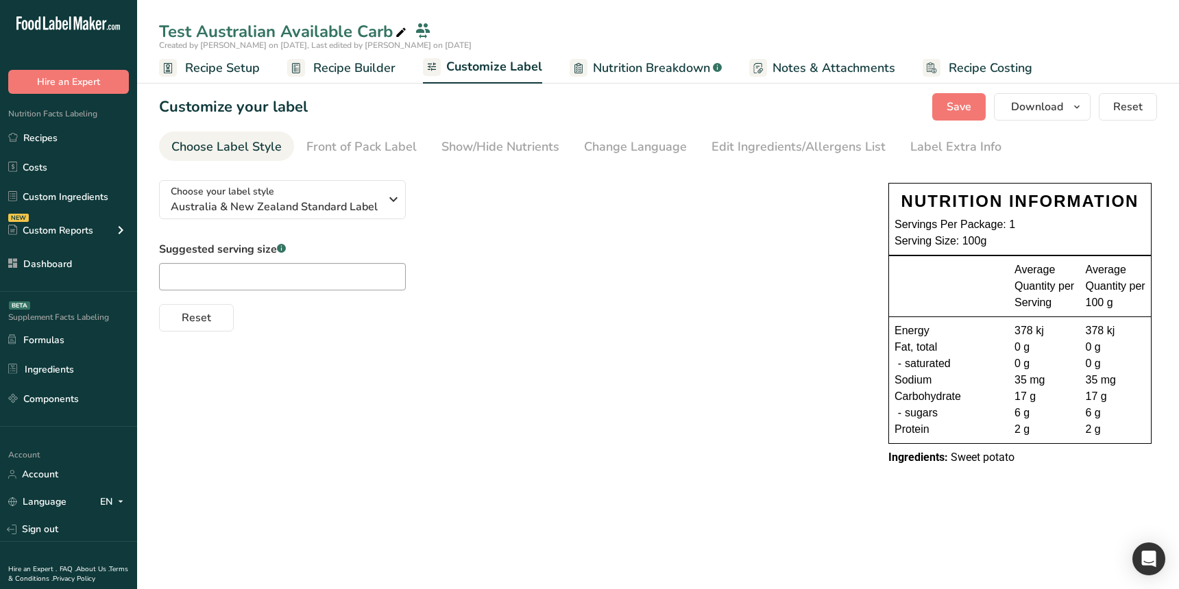
click at [496, 214] on div "Choose your label style [GEOGRAPHIC_DATA] & New Zealand Standard Label USA (FDA…" at bounding box center [510, 250] width 702 height 162
click at [319, 68] on span "Recipe Builder" at bounding box center [354, 68] width 82 height 19
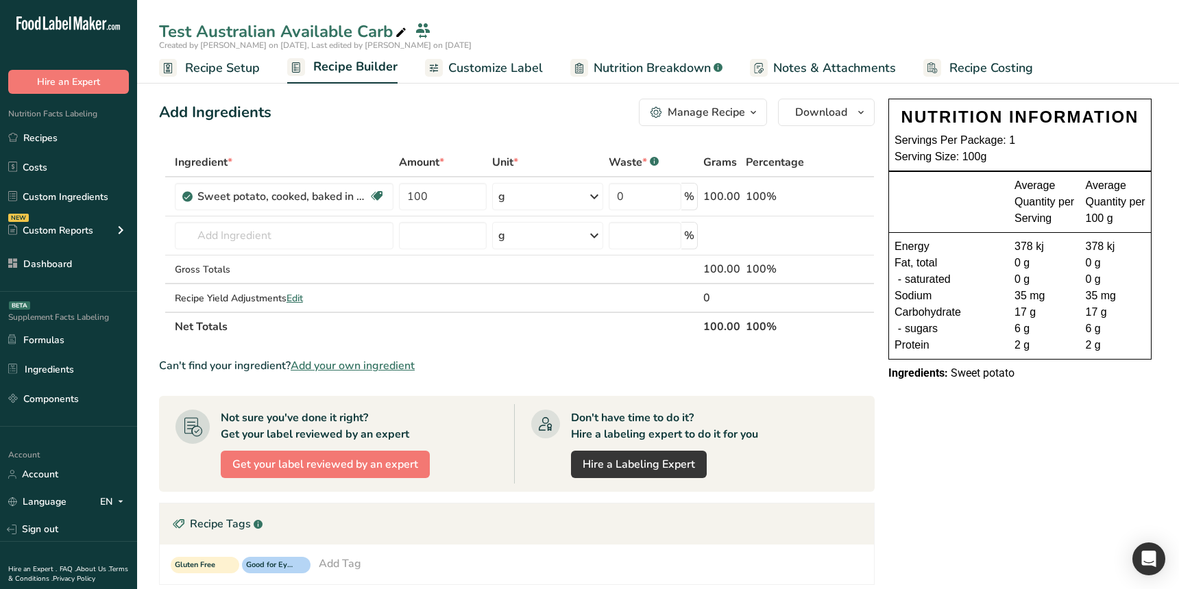
click at [233, 77] on link "Recipe Setup" at bounding box center [209, 68] width 101 height 31
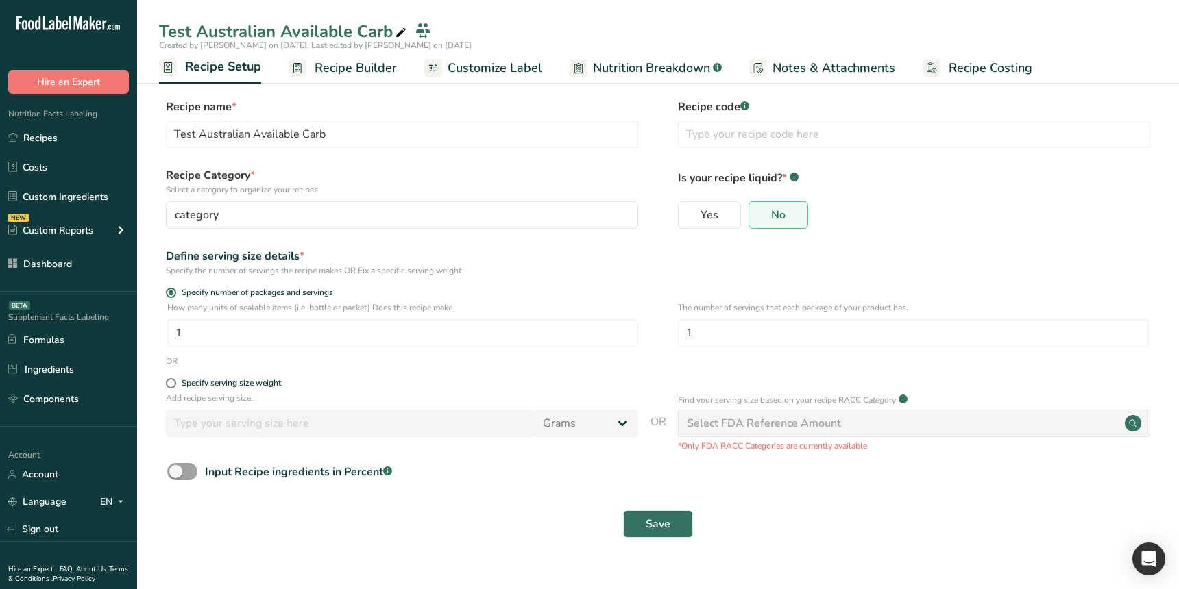
click at [355, 72] on span "Recipe Builder" at bounding box center [356, 68] width 82 height 19
